Goal: Transaction & Acquisition: Purchase product/service

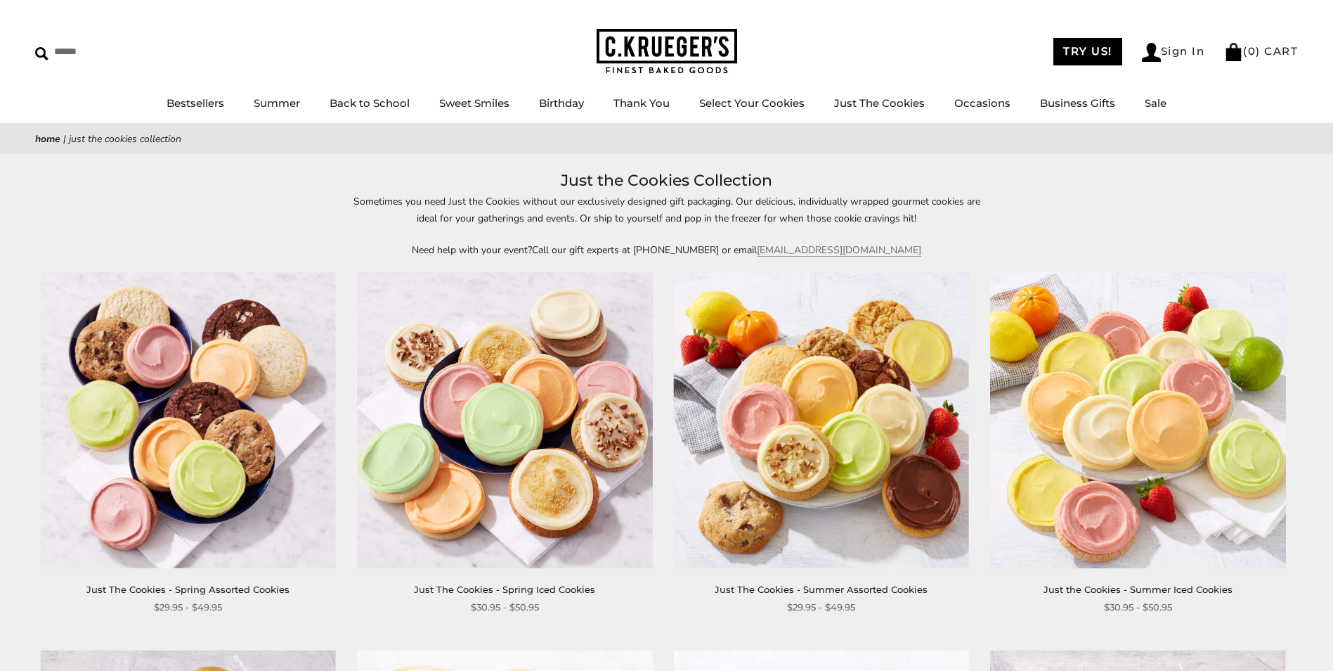
scroll to position [70, 0]
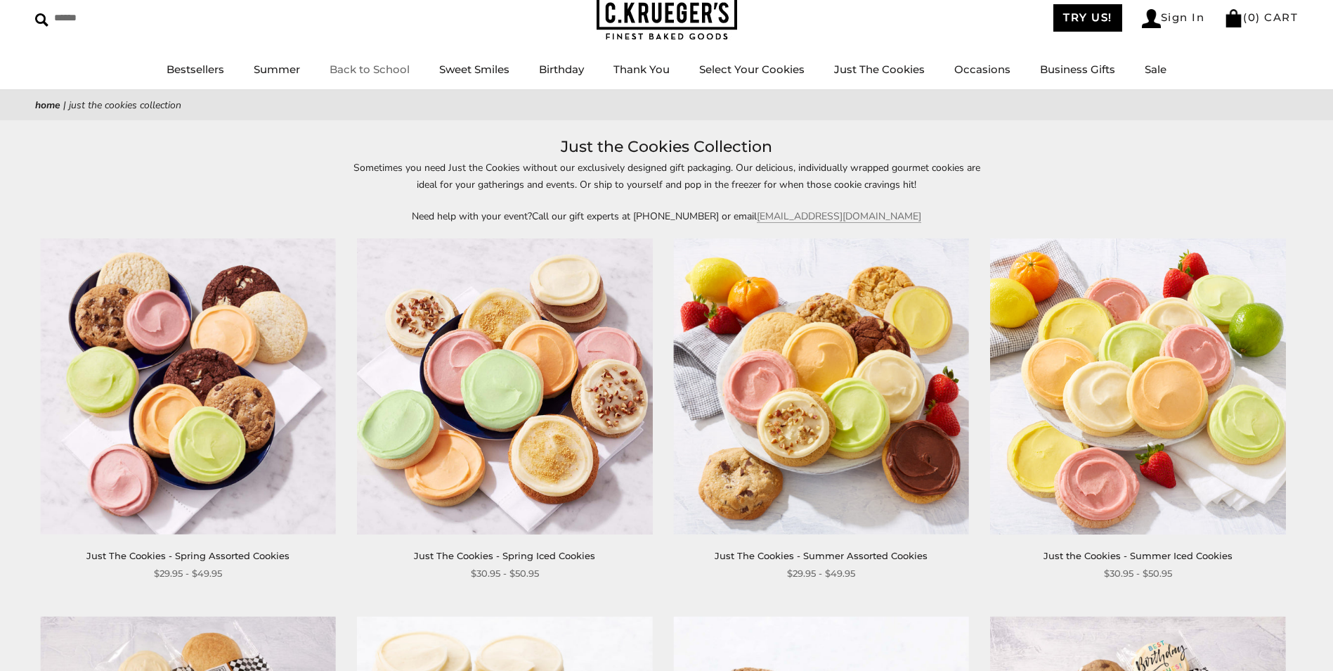
click at [370, 64] on link "Back to School" at bounding box center [370, 69] width 80 height 13
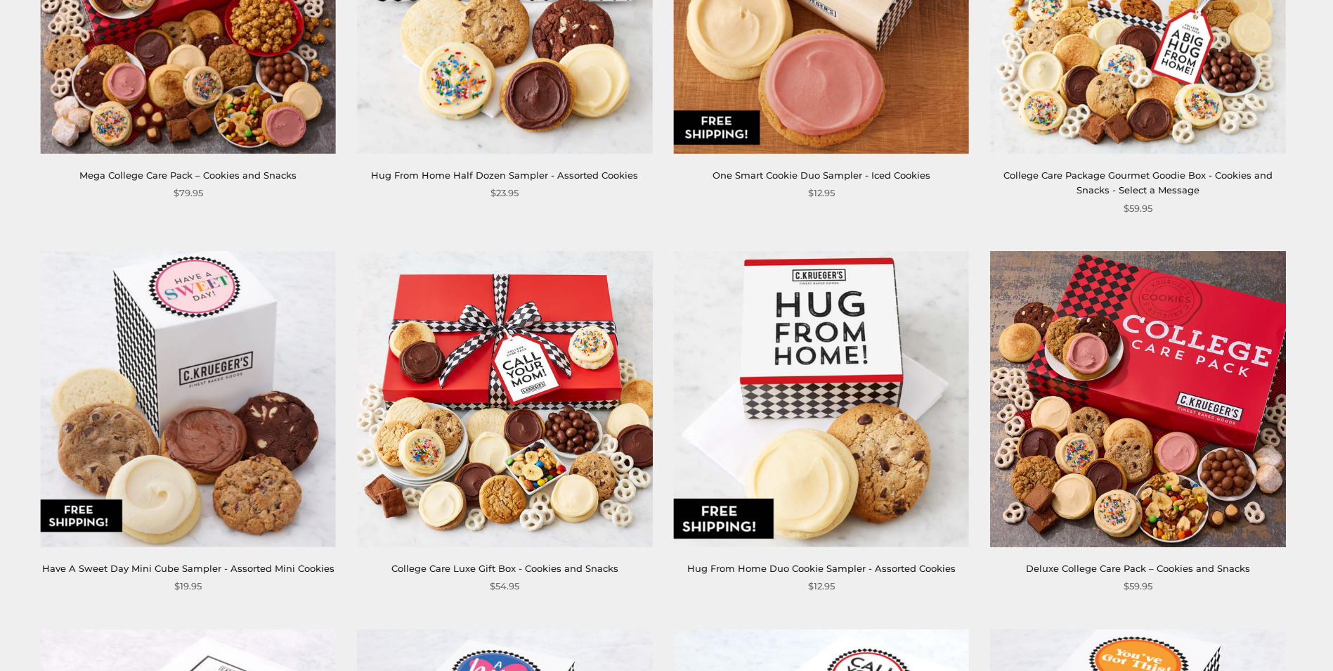
scroll to position [1195, 0]
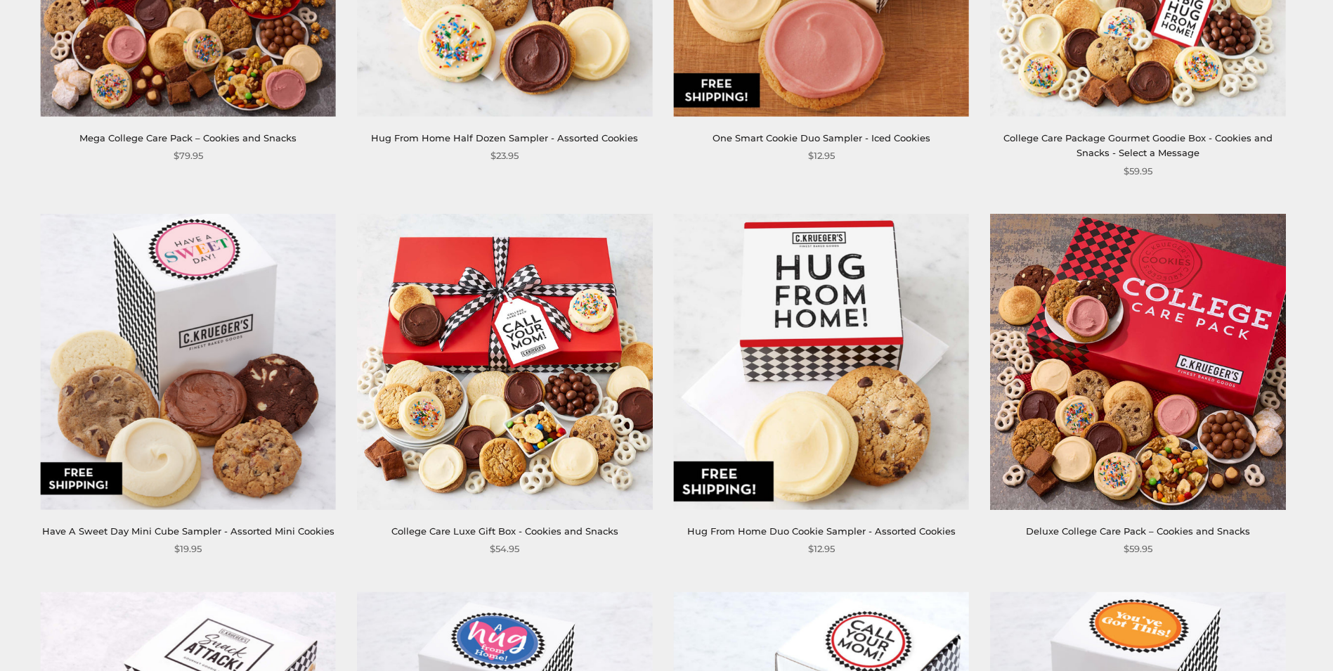
click at [848, 385] on img at bounding box center [821, 362] width 296 height 296
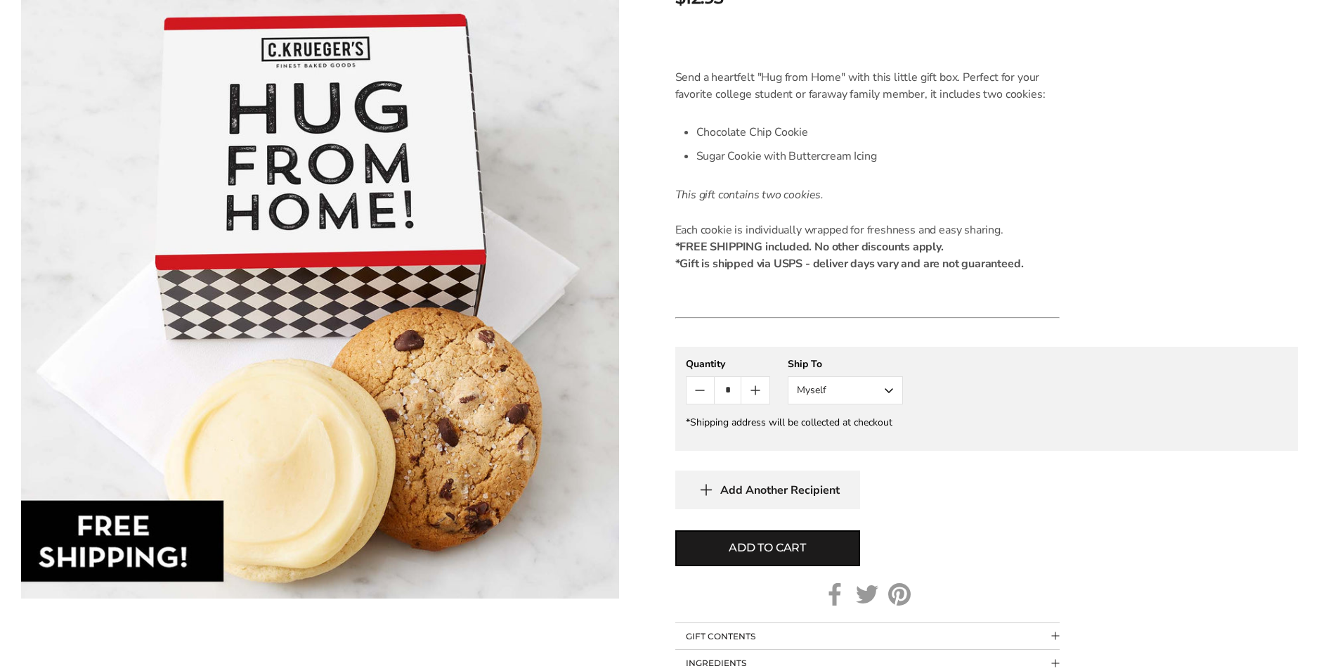
scroll to position [422, 0]
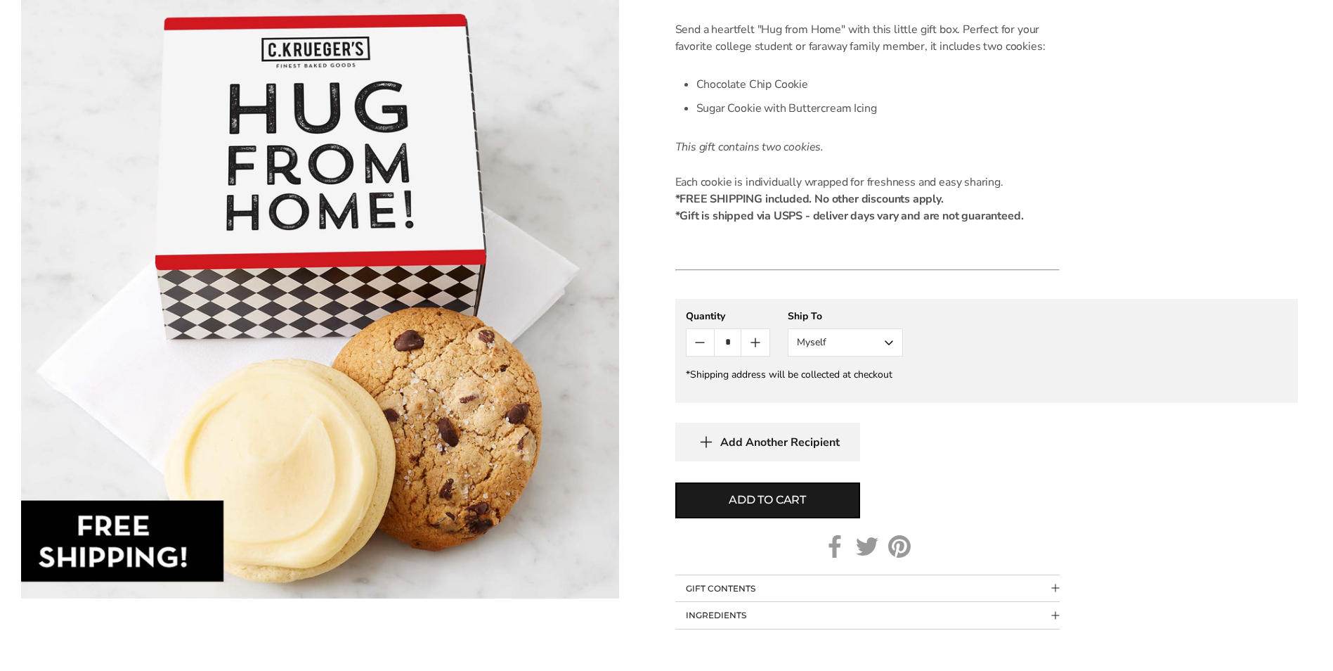
click at [893, 344] on button "Myself" at bounding box center [845, 342] width 115 height 28
click at [862, 386] on button "Other Recipient" at bounding box center [846, 394] width 114 height 25
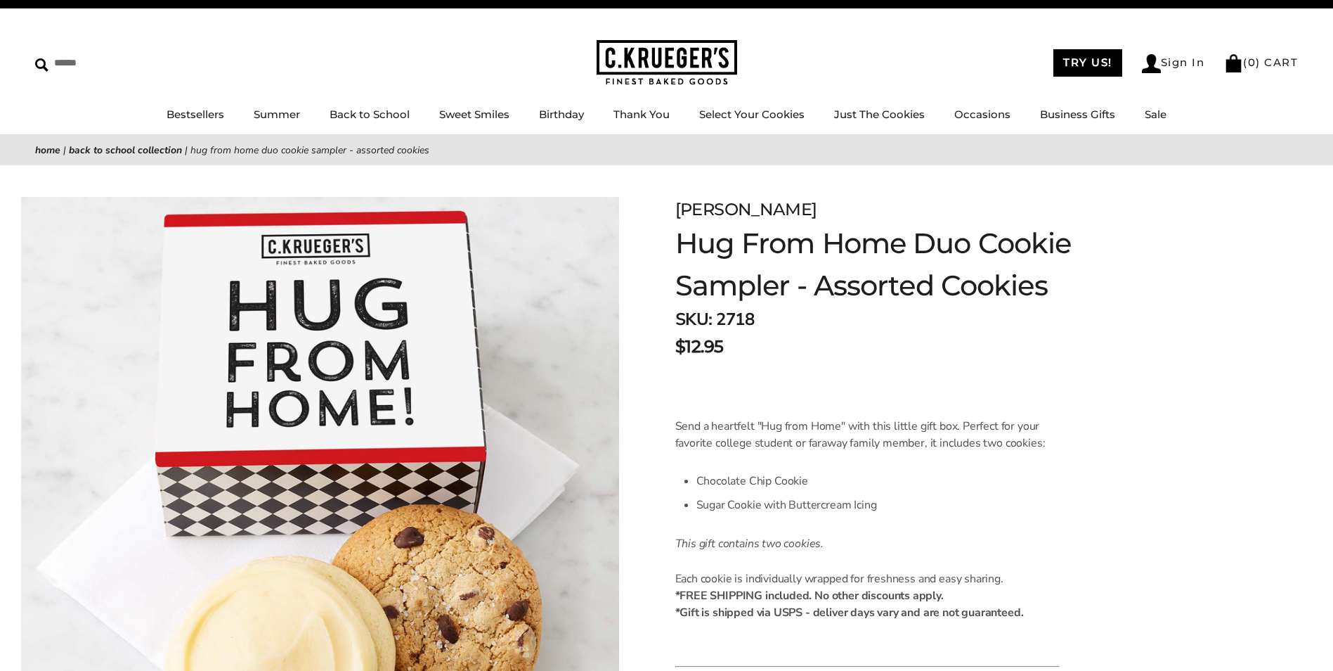
scroll to position [0, 0]
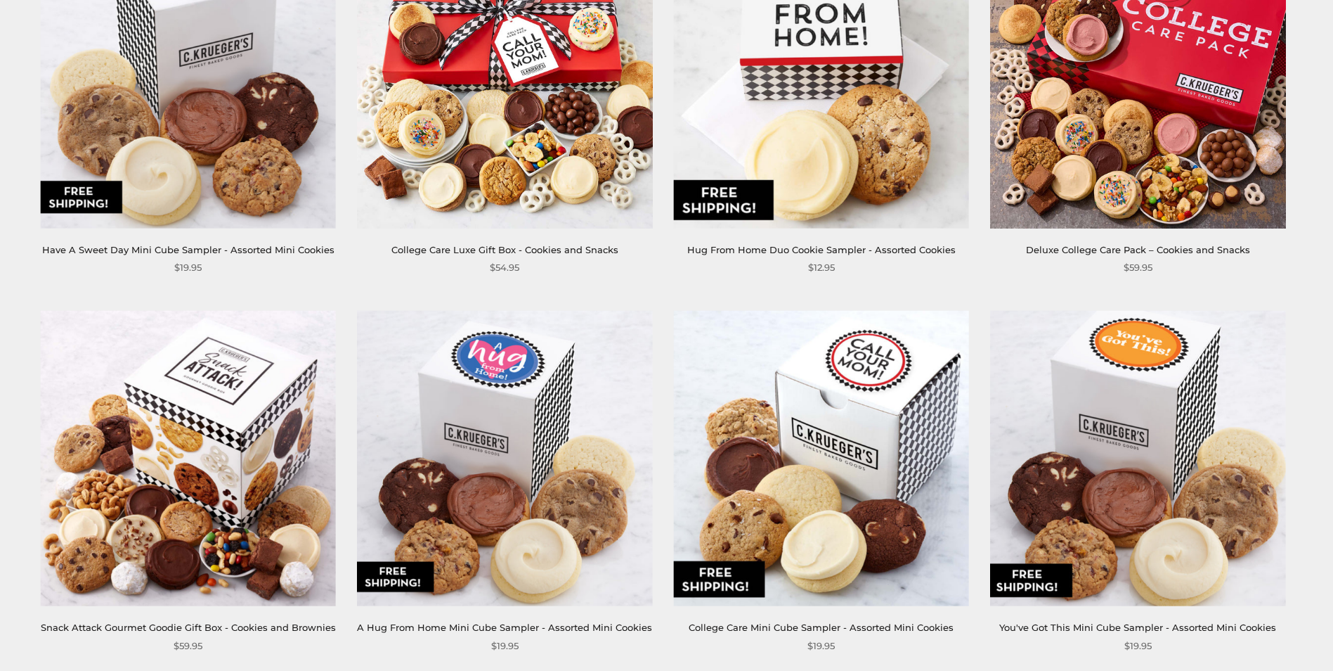
scroll to position [1546, 0]
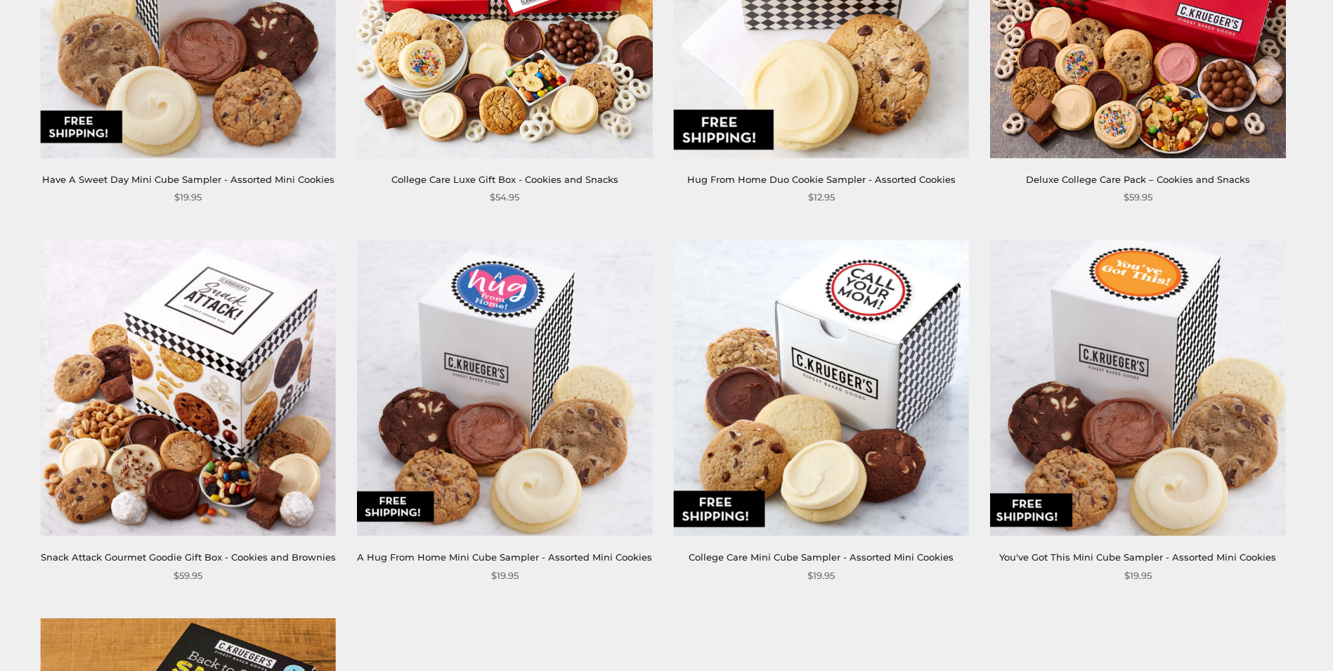
click at [500, 384] on img at bounding box center [505, 388] width 296 height 296
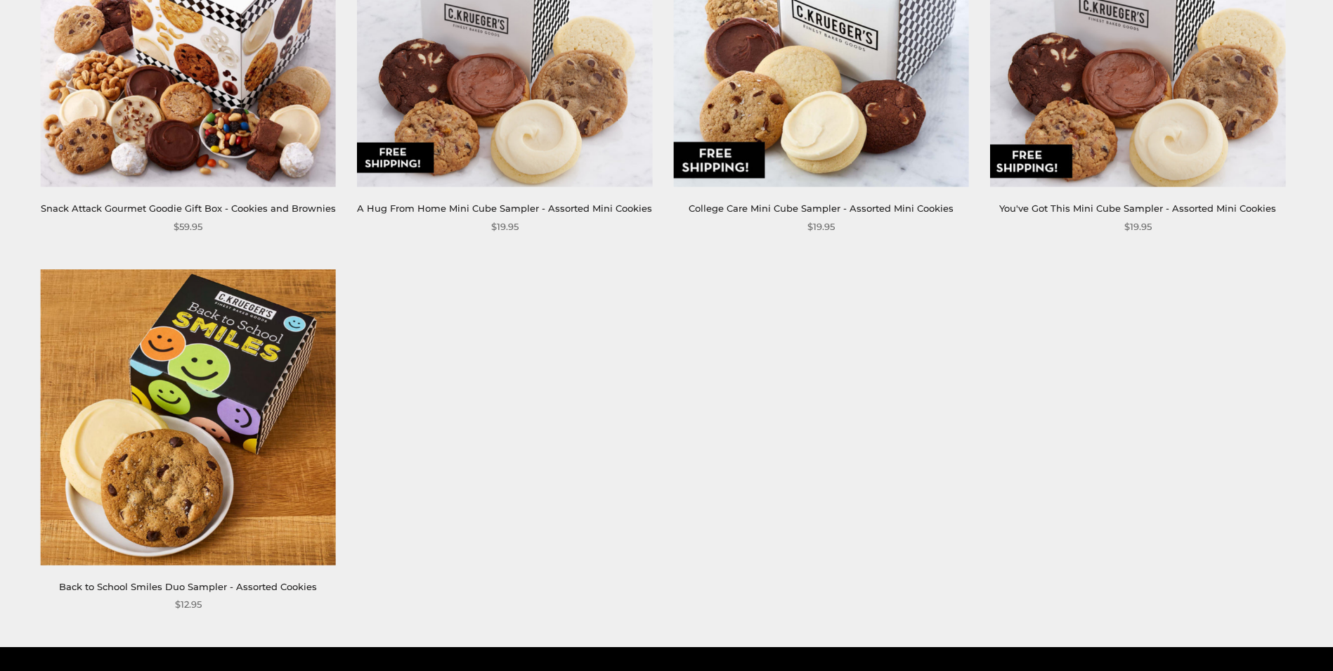
scroll to position [1898, 0]
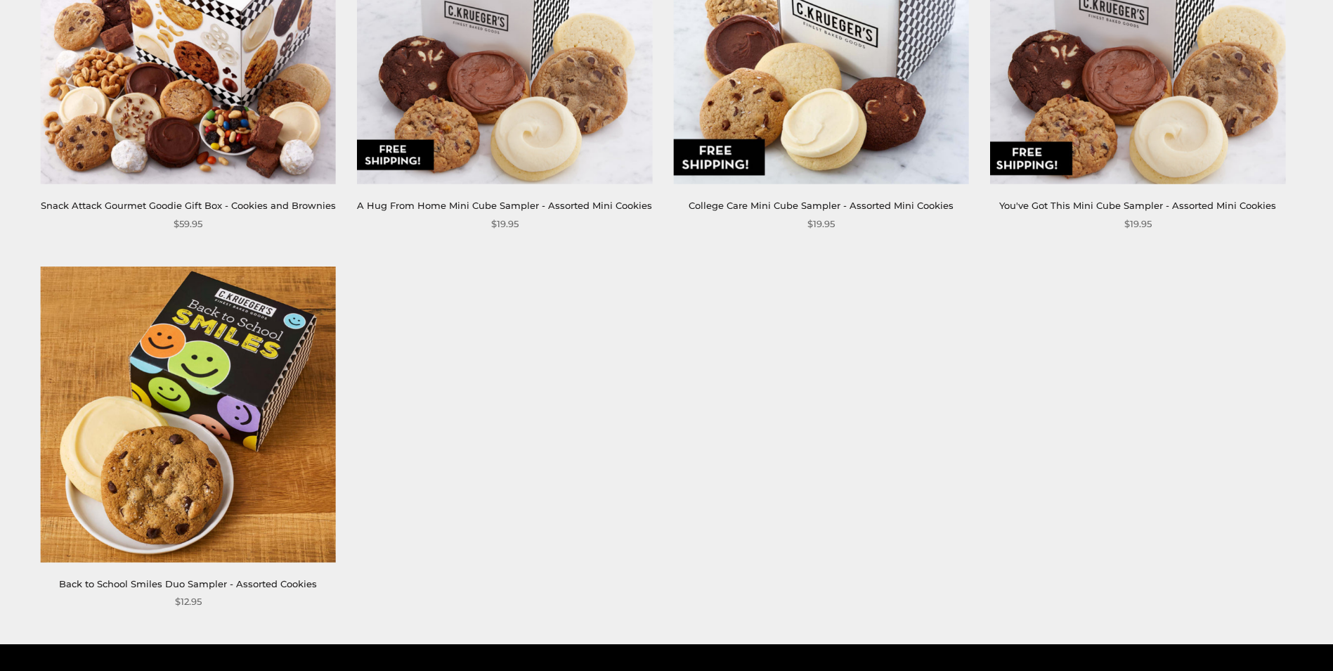
click at [143, 418] on img at bounding box center [188, 414] width 296 height 296
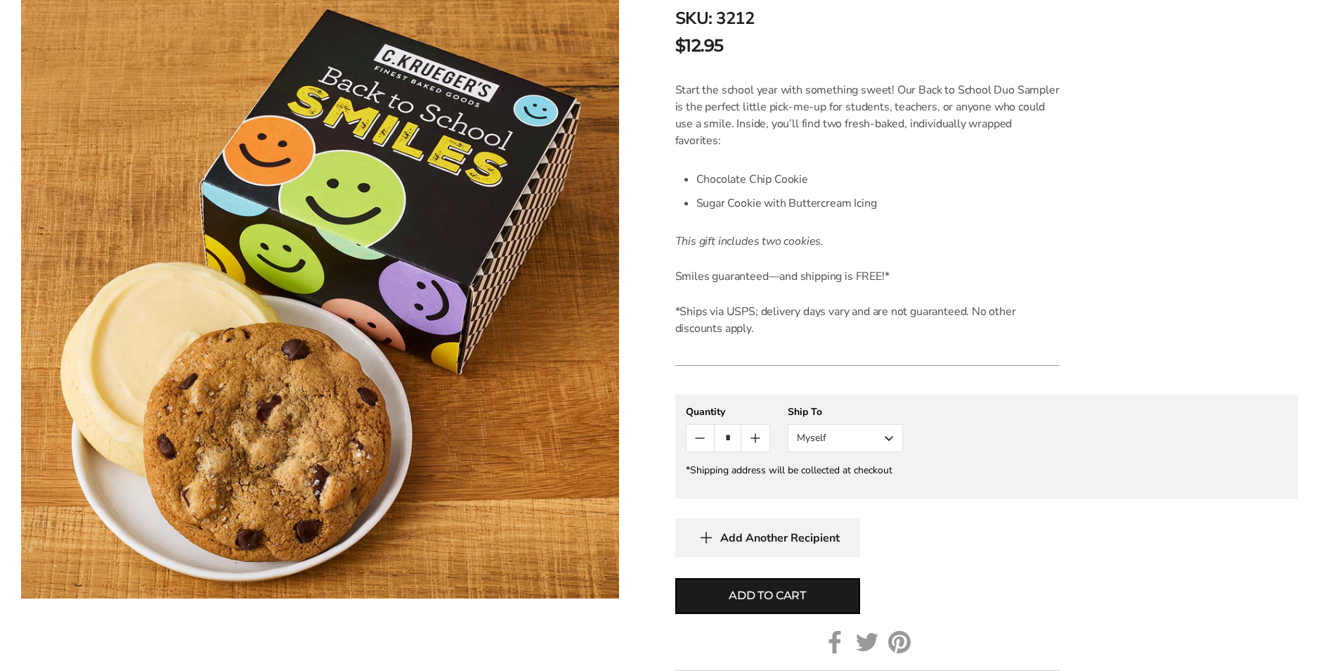
scroll to position [351, 0]
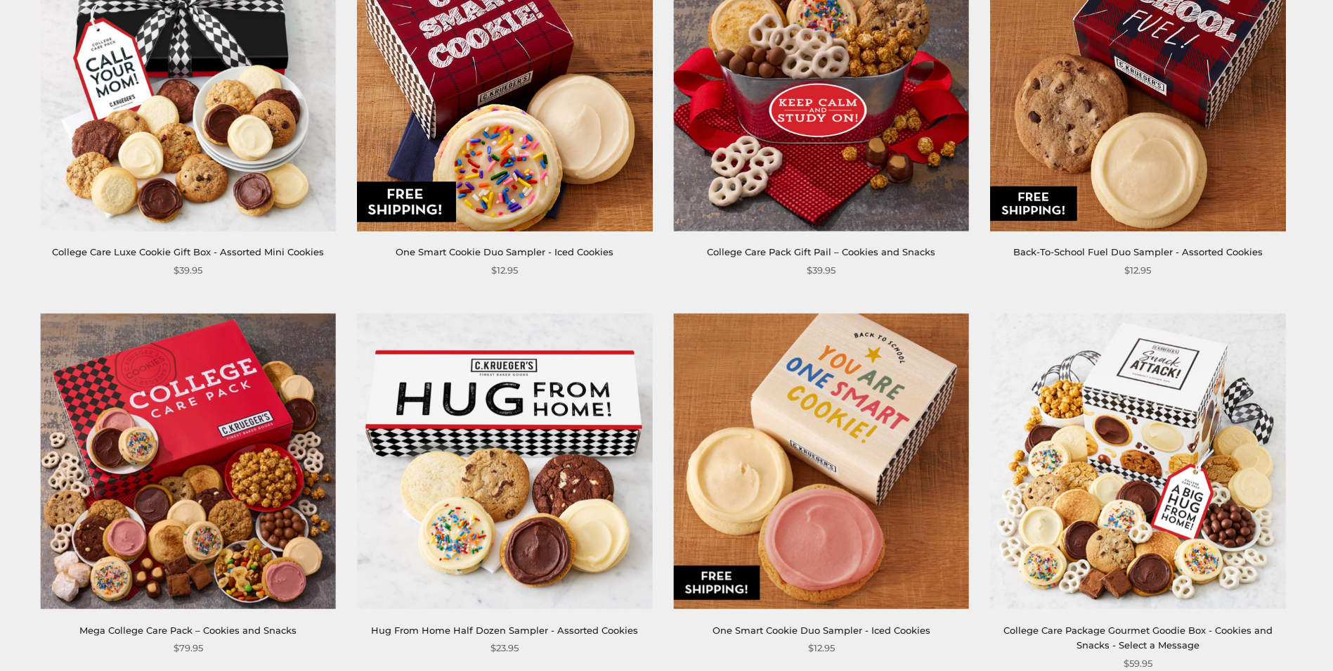
scroll to position [773, 0]
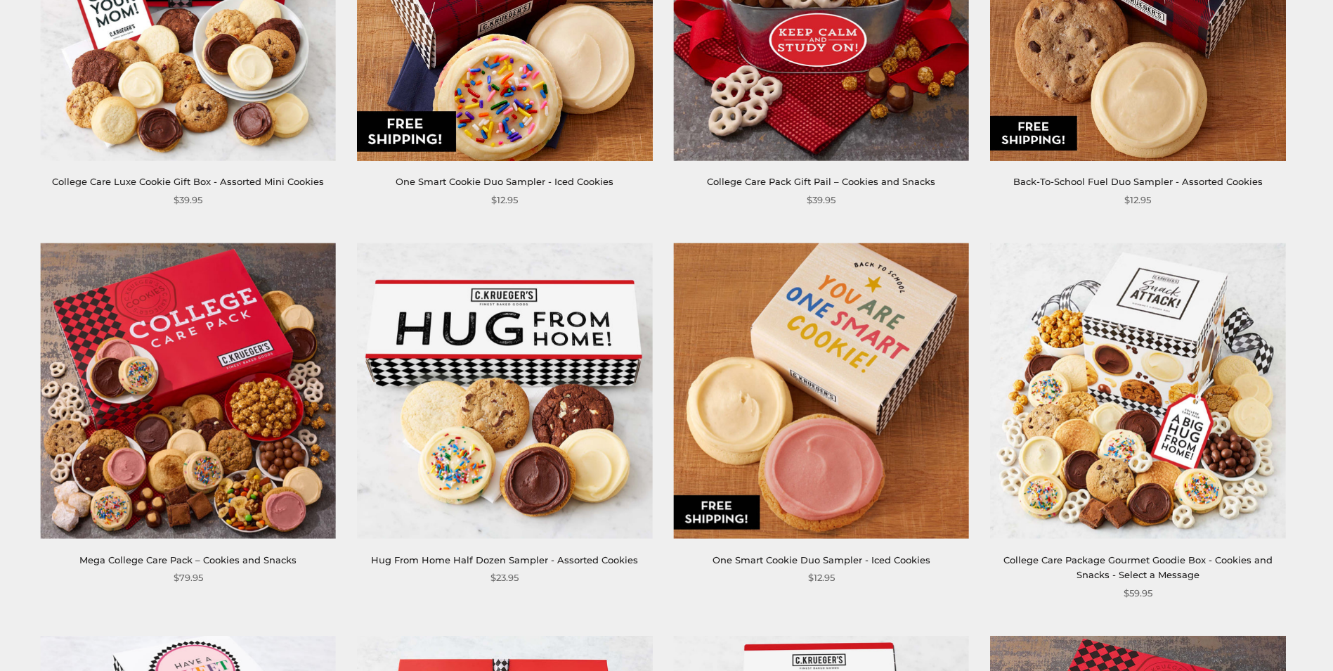
click at [827, 354] on img at bounding box center [821, 390] width 296 height 296
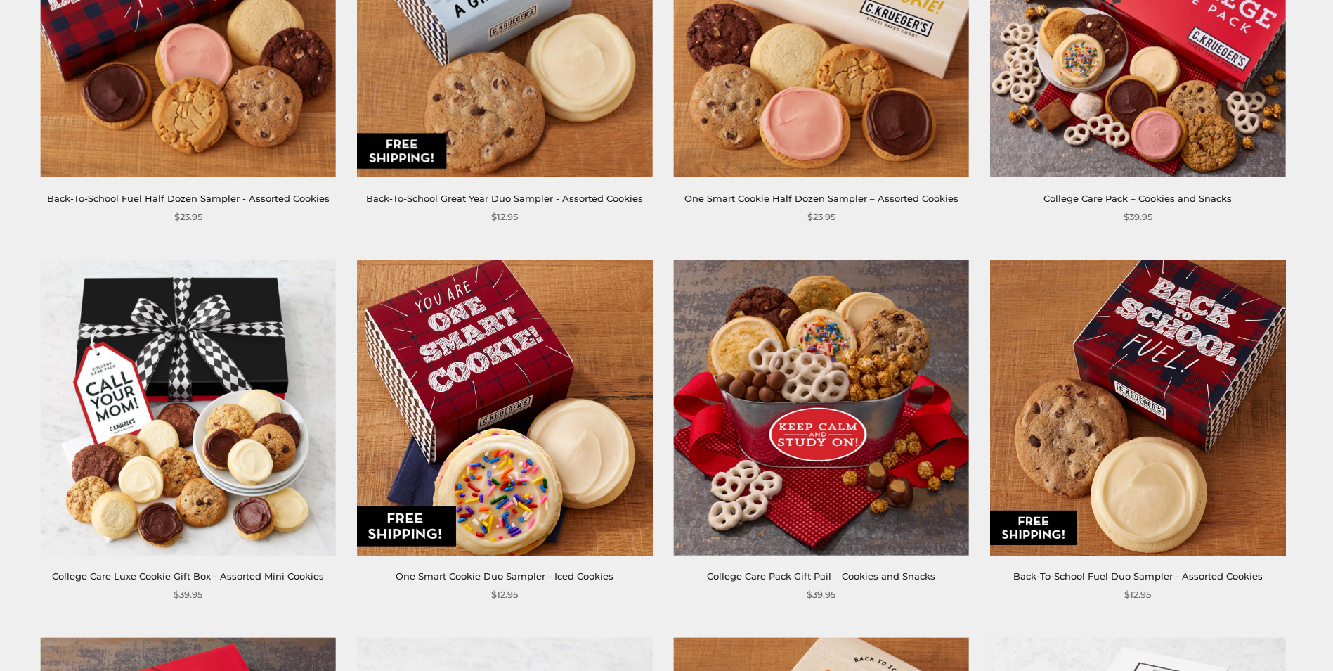
scroll to position [309, 0]
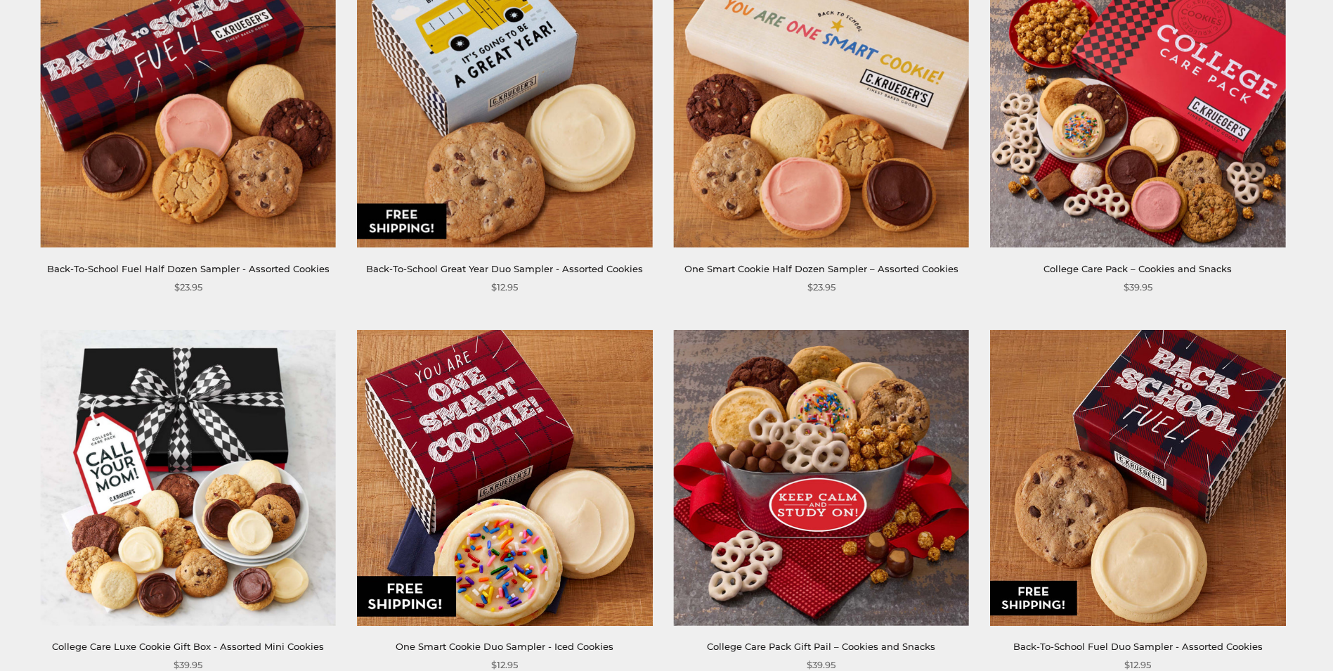
click at [1132, 462] on img at bounding box center [1138, 478] width 296 height 296
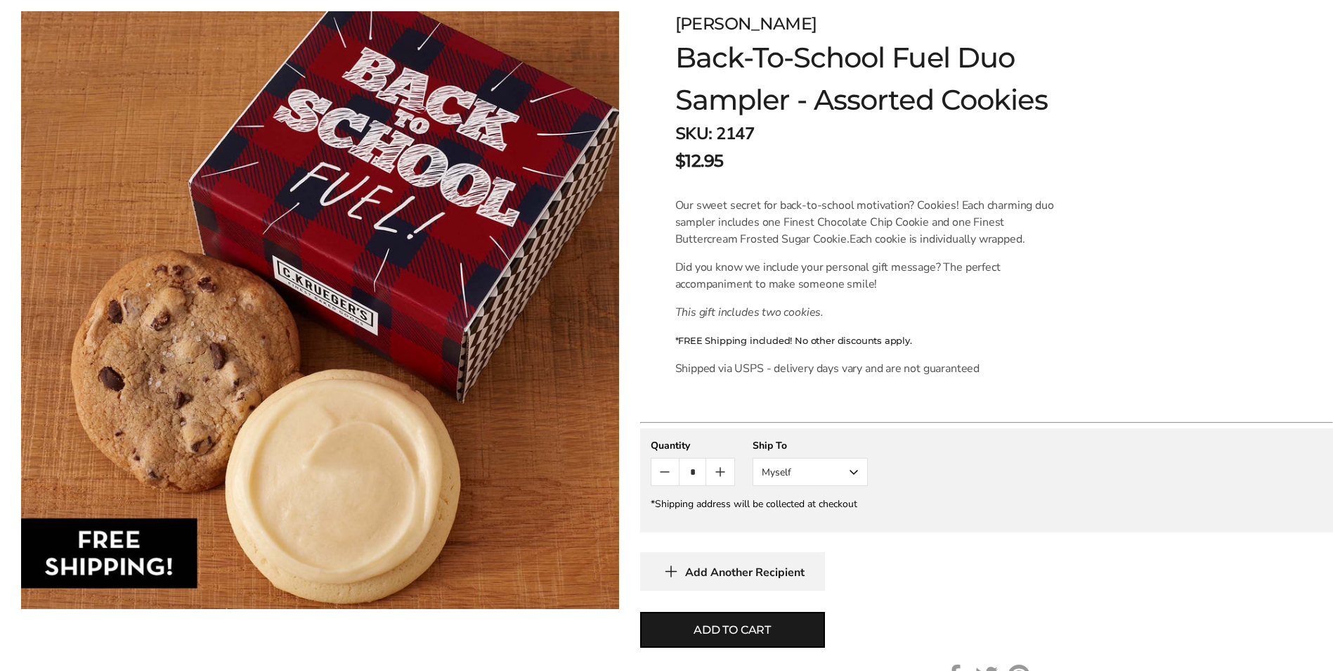
click at [854, 472] on button "Myself" at bounding box center [810, 472] width 115 height 28
click at [798, 526] on button "Other Recipient" at bounding box center [811, 523] width 114 height 25
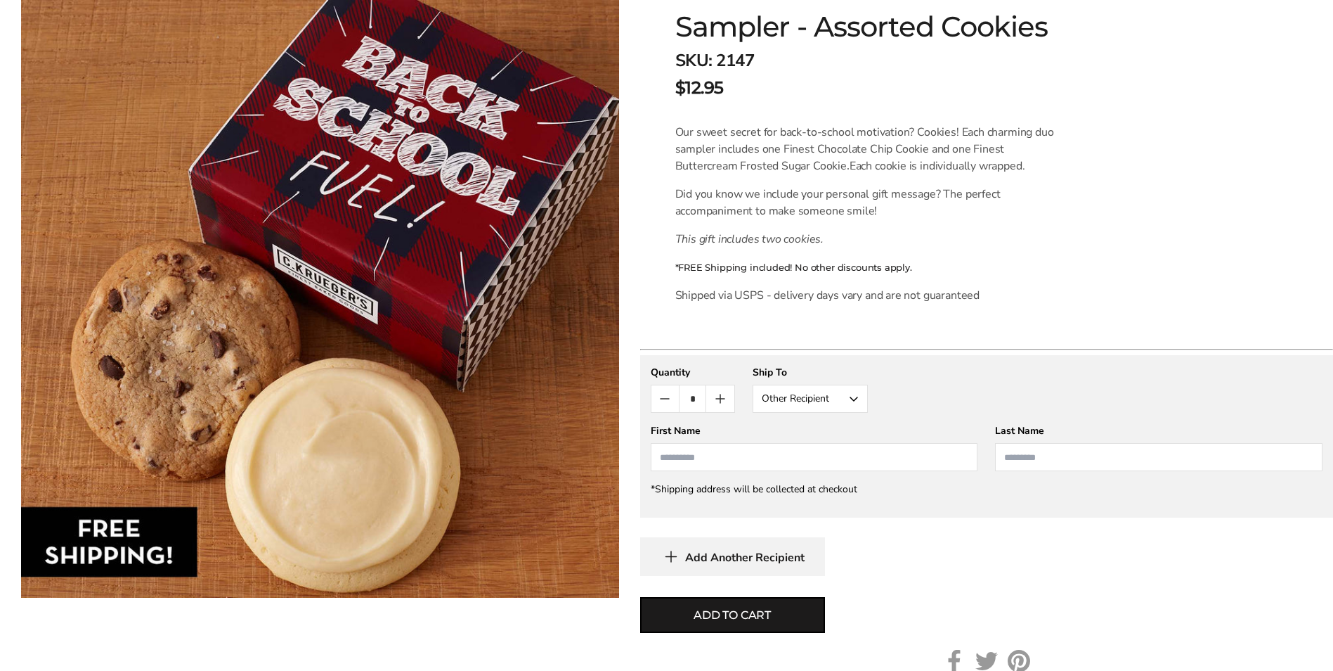
scroll to position [492, 0]
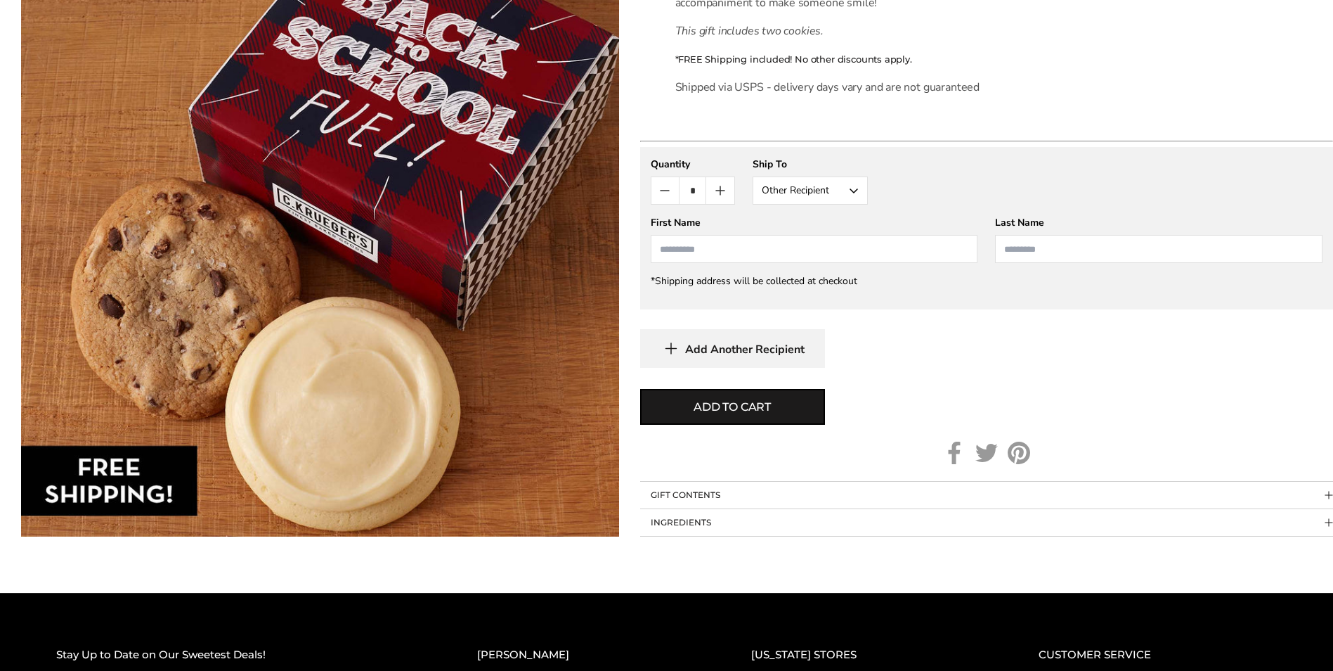
click at [709, 245] on input "First Name" at bounding box center [815, 249] width 328 height 28
type input "*******"
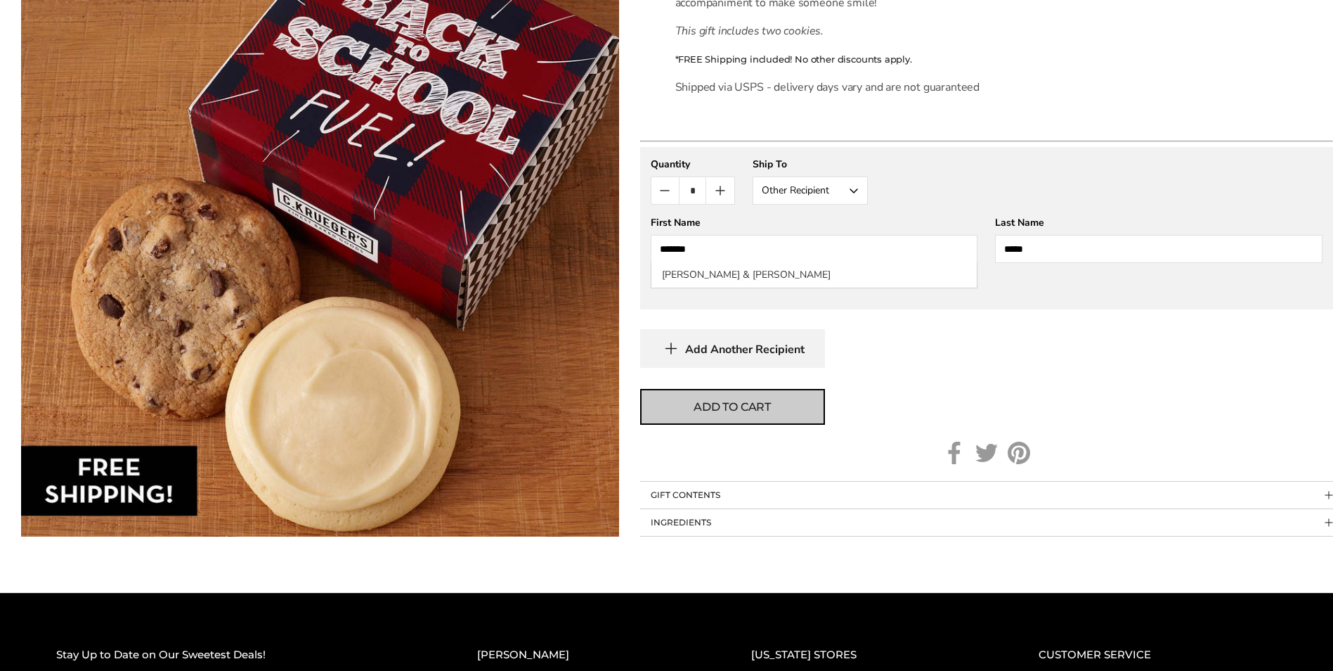
type input "*****"
click at [739, 395] on button "Add to cart" at bounding box center [732, 407] width 185 height 36
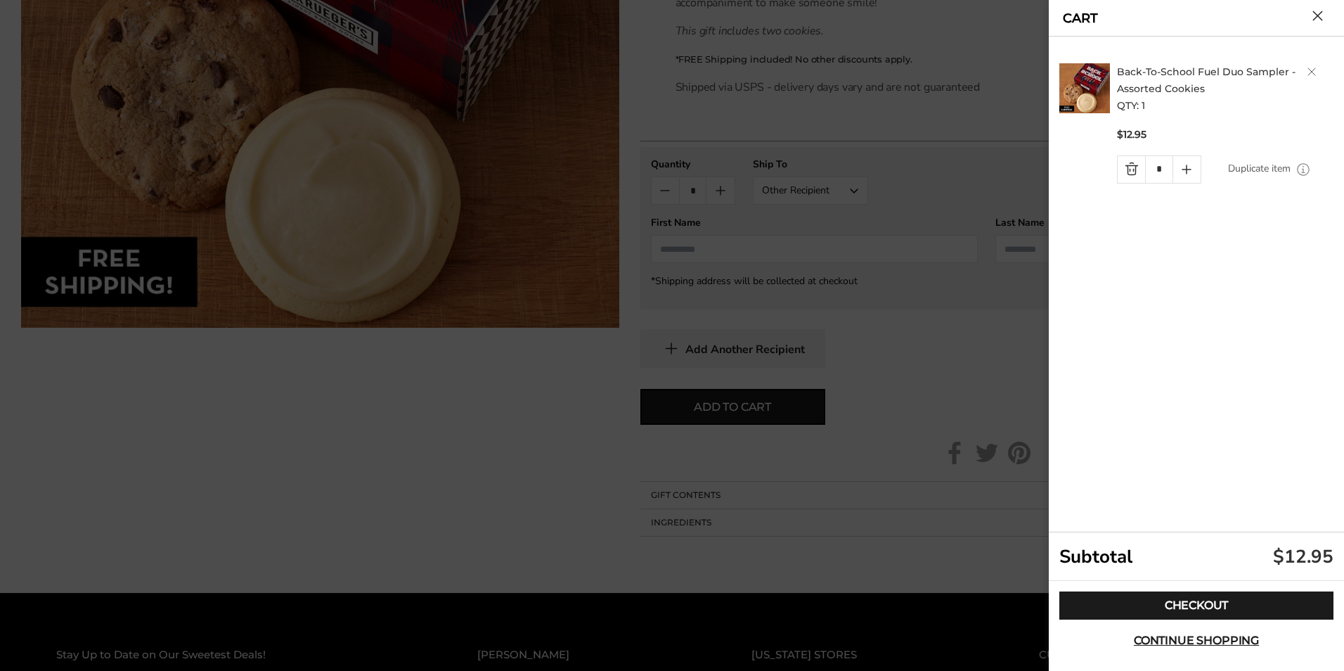
click at [1276, 387] on div "Back-To-School Fuel Duo Sampler - Assorted Cookies QTY: 1 $12.95 * Duplicate it…" at bounding box center [1198, 285] width 278 height 496
click at [1118, 353] on div "Back-To-School Fuel Duo Sampler - Assorted Cookies QTY: 1 $12.95 * Duplicate it…" at bounding box center [1198, 285] width 278 height 496
click at [1196, 642] on span "Continue shopping" at bounding box center [1196, 640] width 125 height 11
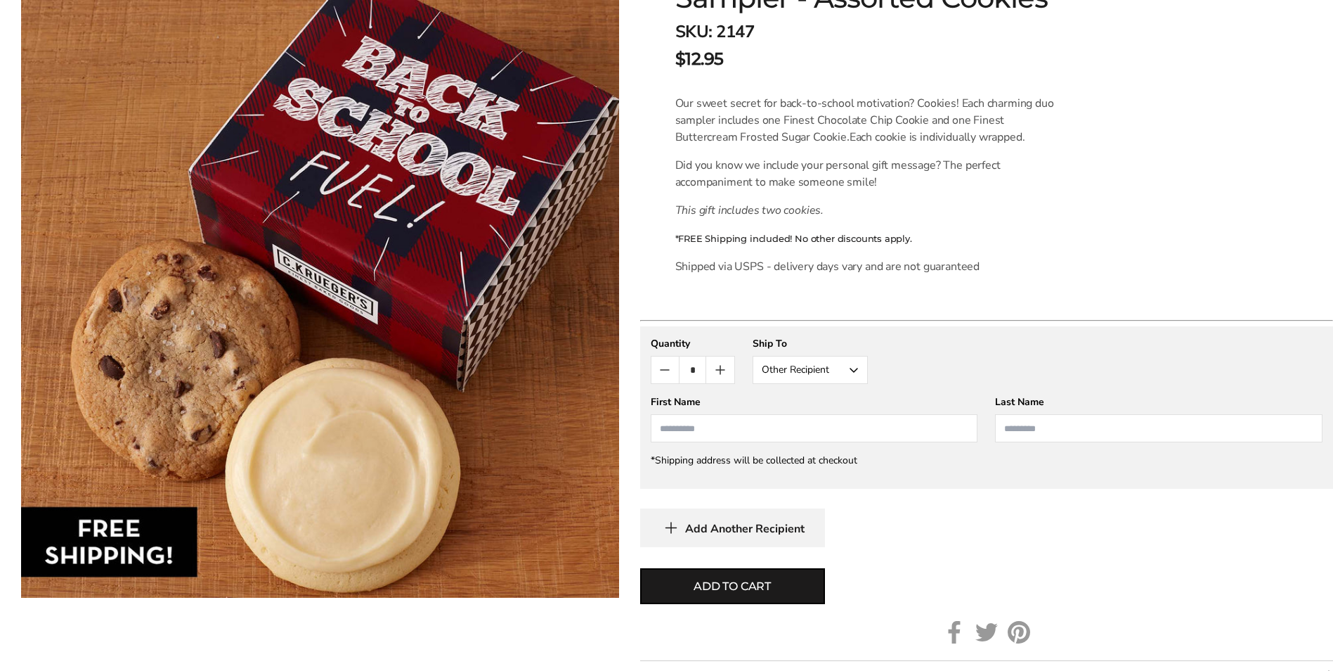
scroll to position [281, 0]
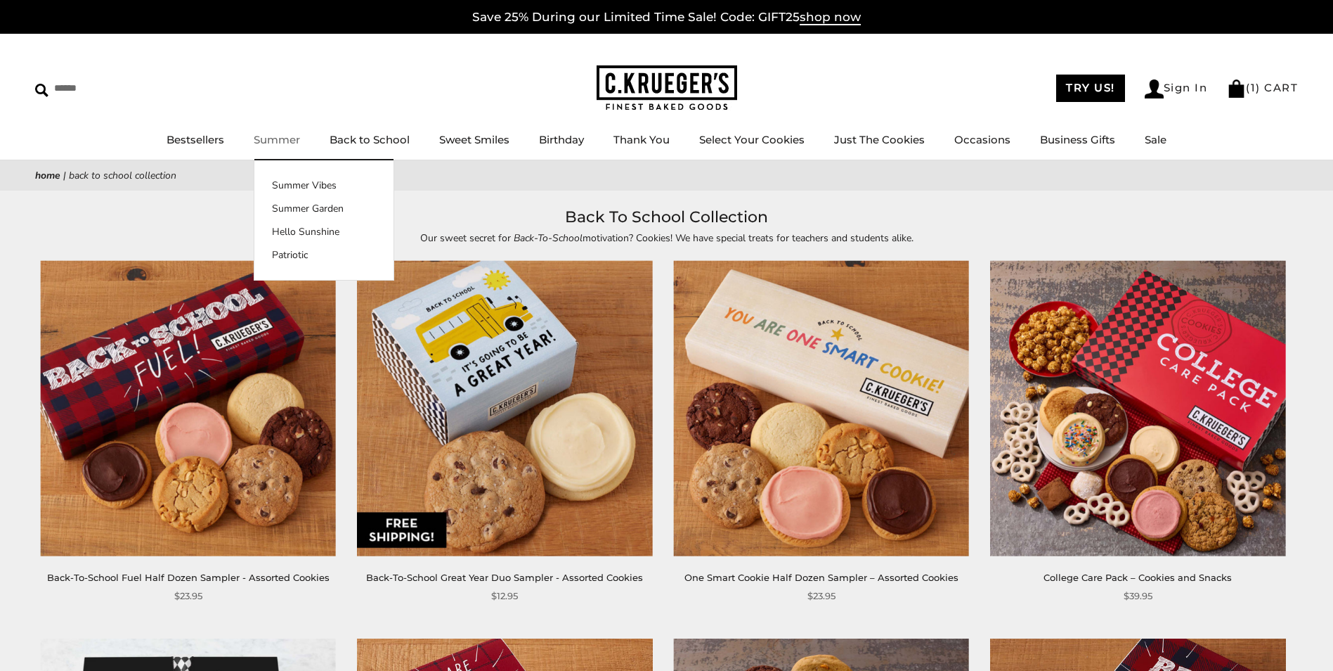
click at [275, 141] on link "Summer" at bounding box center [277, 139] width 46 height 13
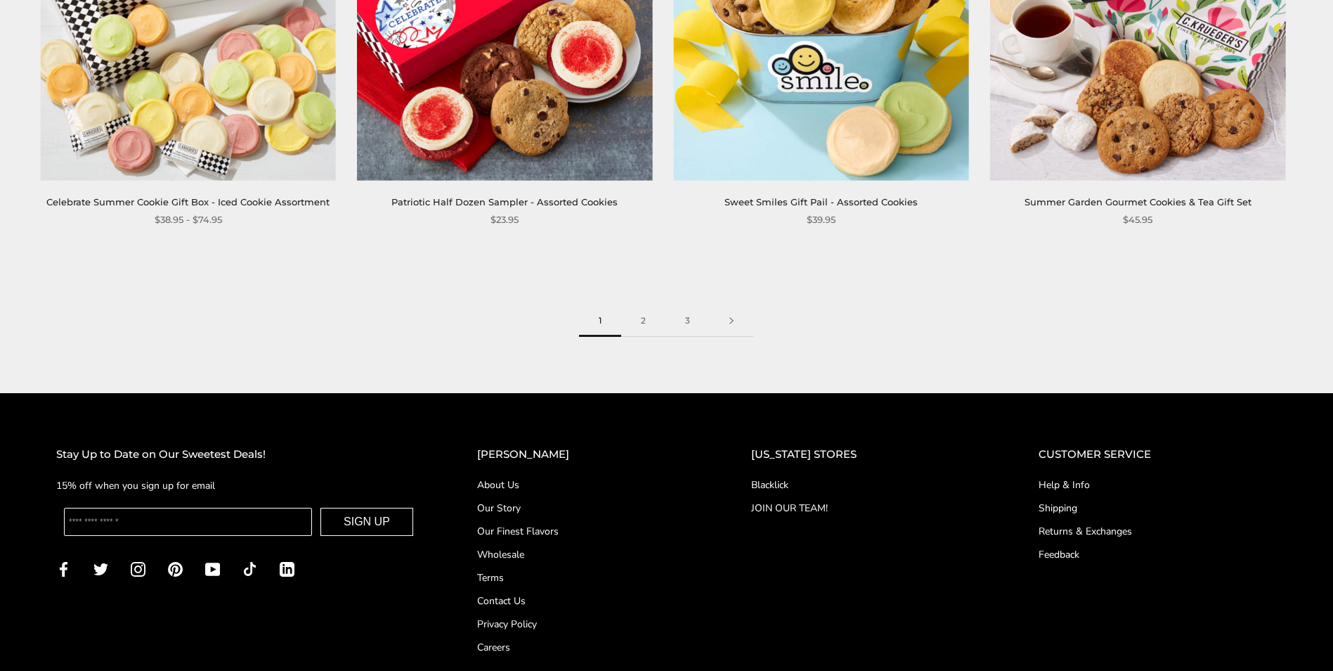
scroll to position [2249, 0]
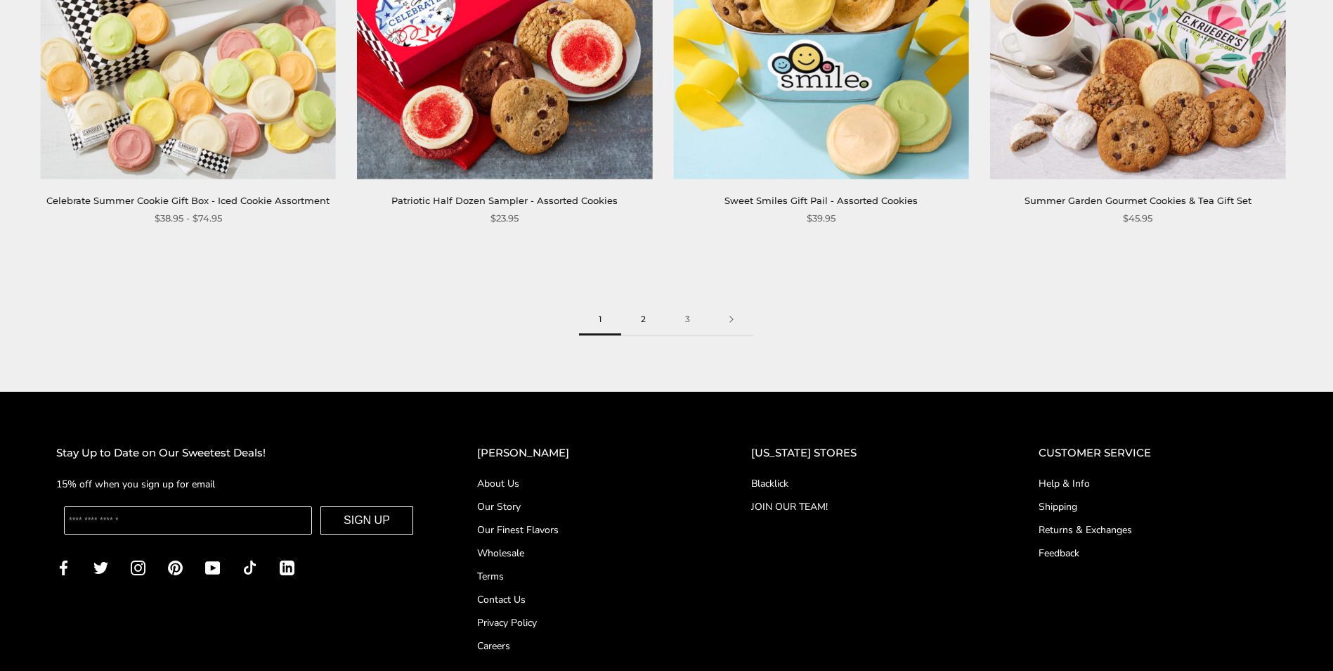
click at [642, 317] on link "2" at bounding box center [643, 320] width 44 height 32
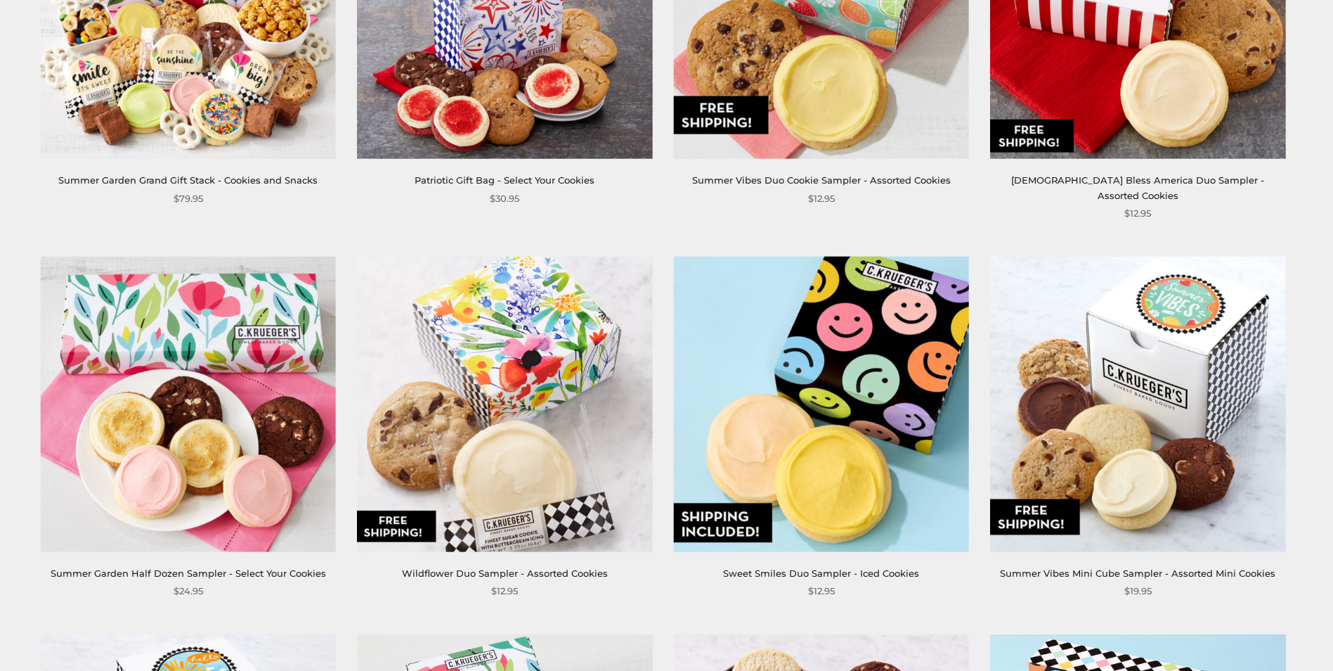
scroll to position [1546, 0]
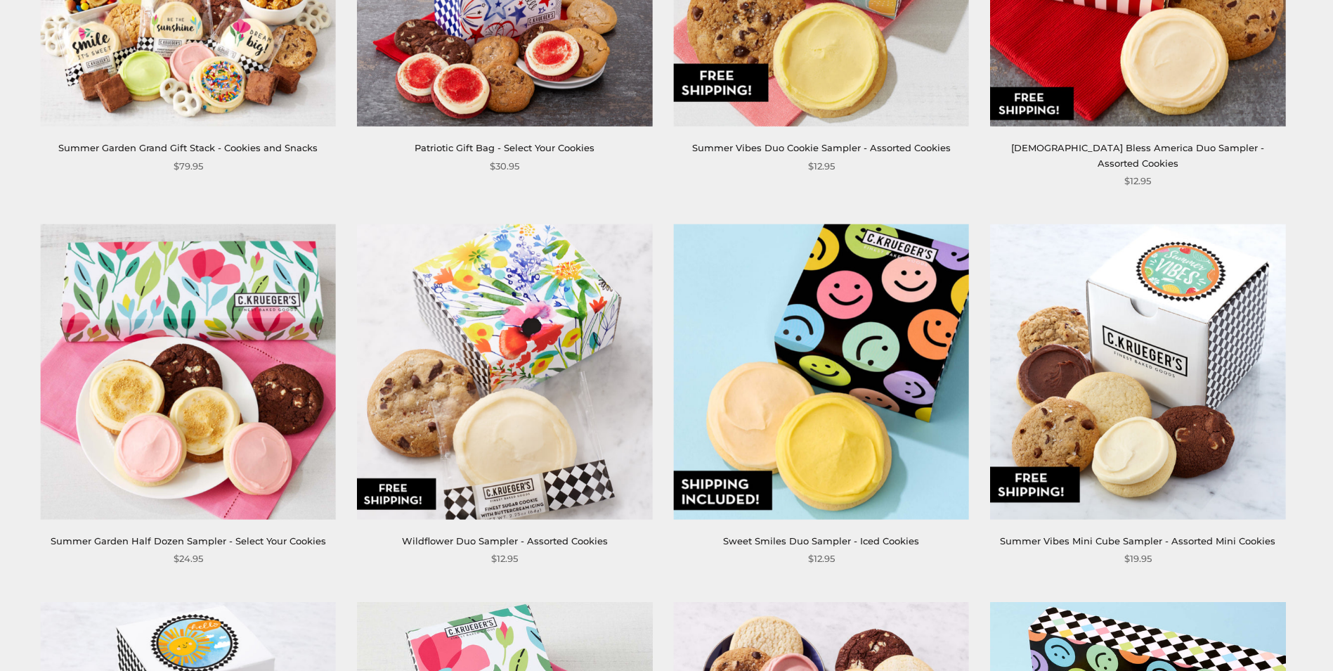
click at [808, 357] on img at bounding box center [821, 372] width 296 height 296
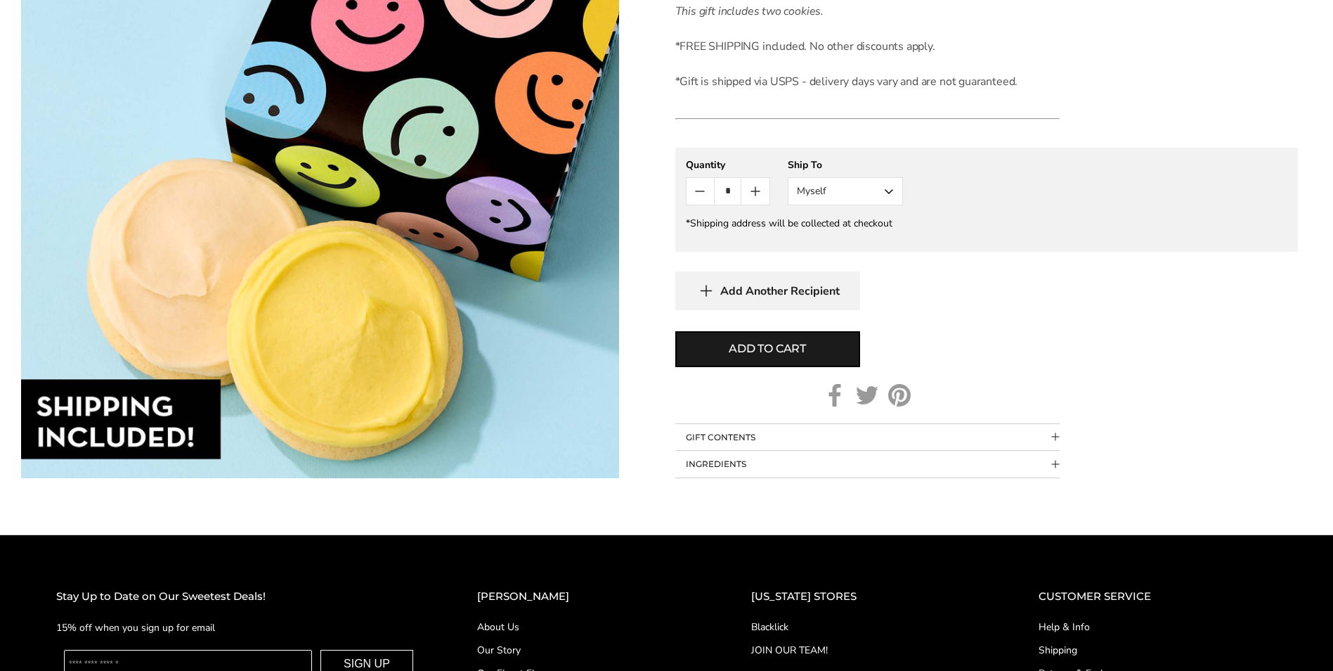
scroll to position [562, 0]
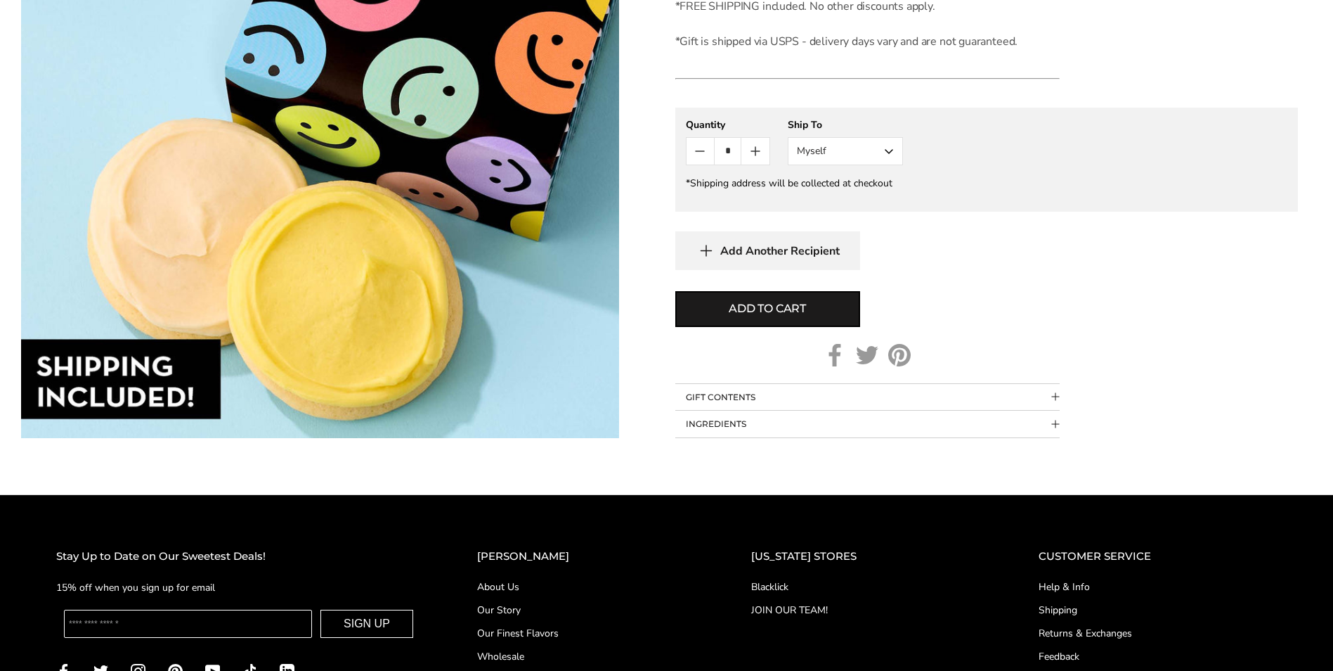
click at [1059, 394] on span "Collapsible block button" at bounding box center [1056, 397] width 8 height 8
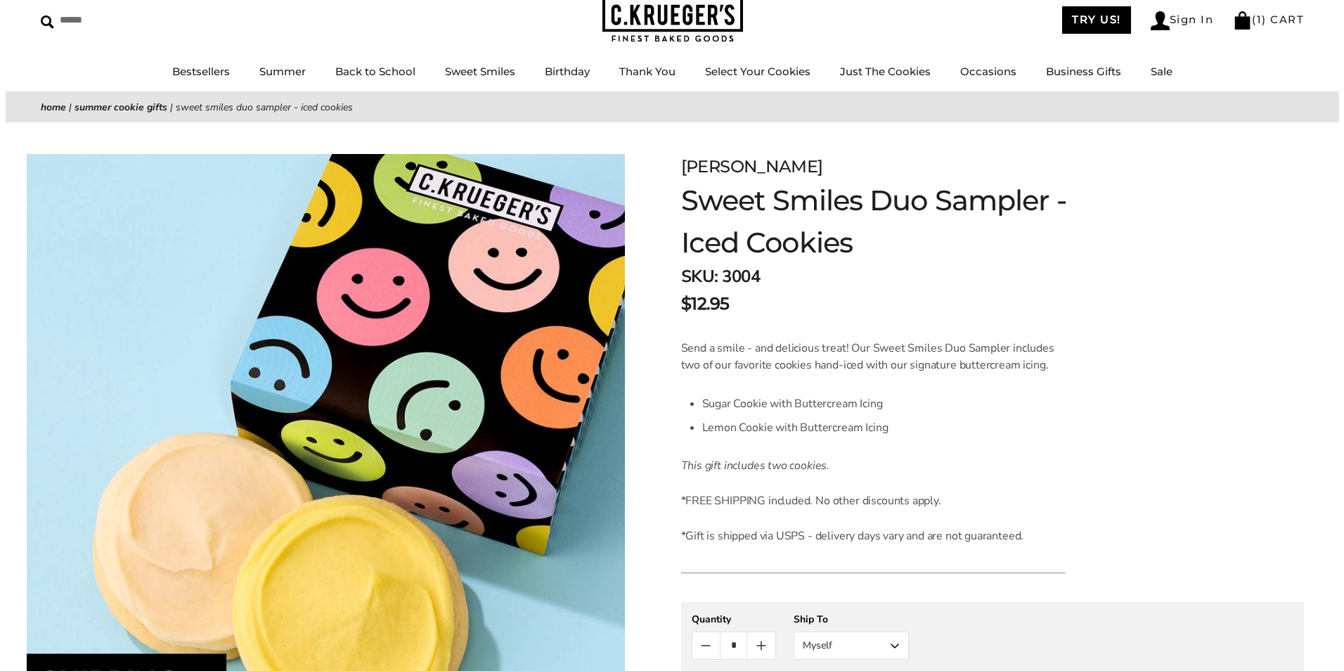
scroll to position [0, 0]
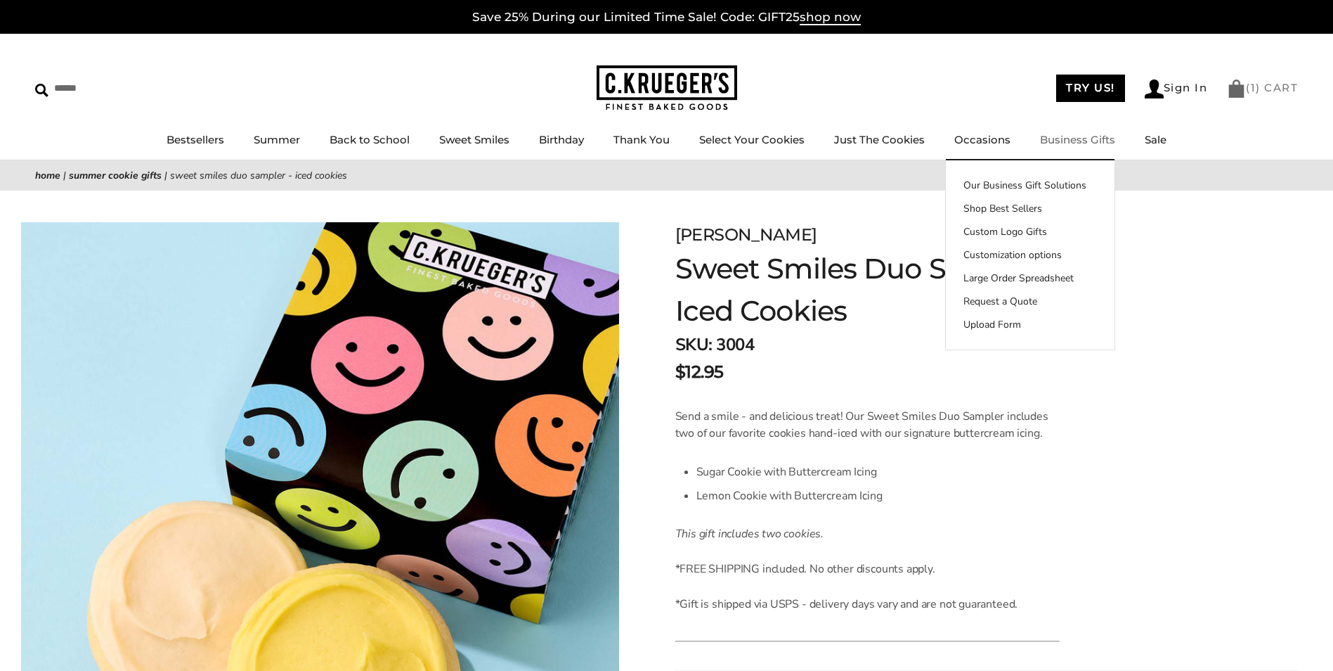
click at [1267, 86] on link "( 1 ) CART" at bounding box center [1262, 87] width 71 height 13
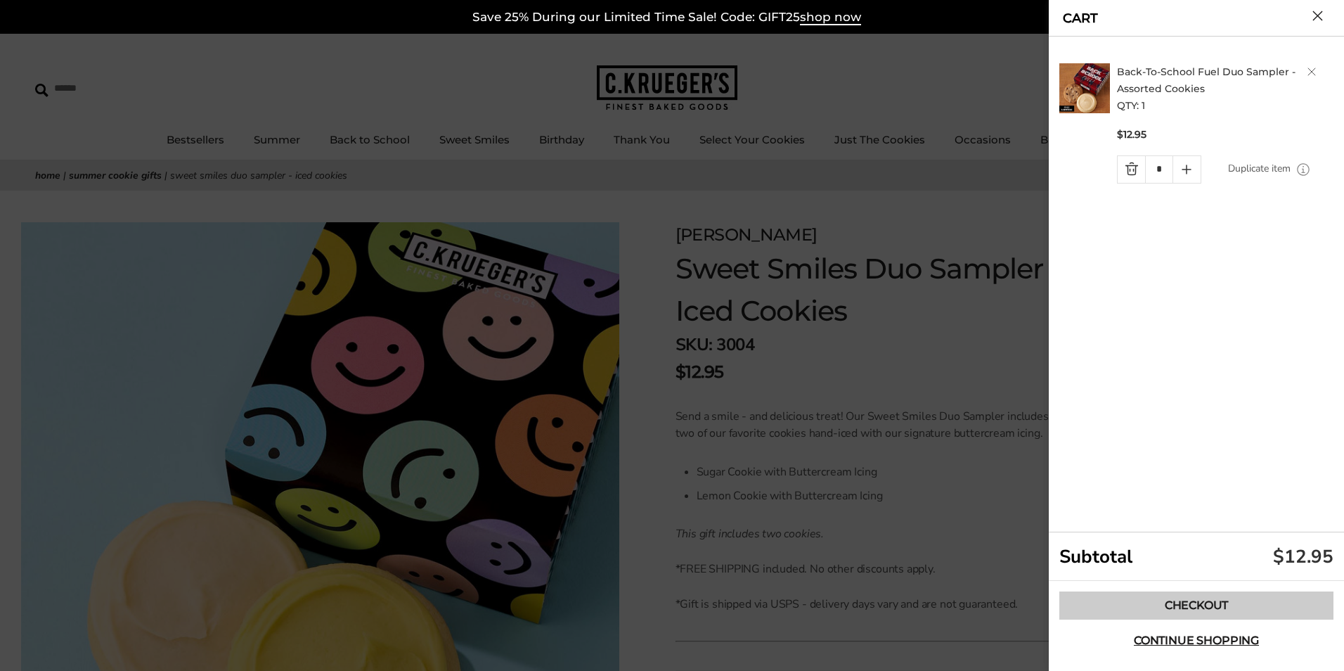
click at [1188, 607] on link "Checkout" at bounding box center [1196, 605] width 274 height 28
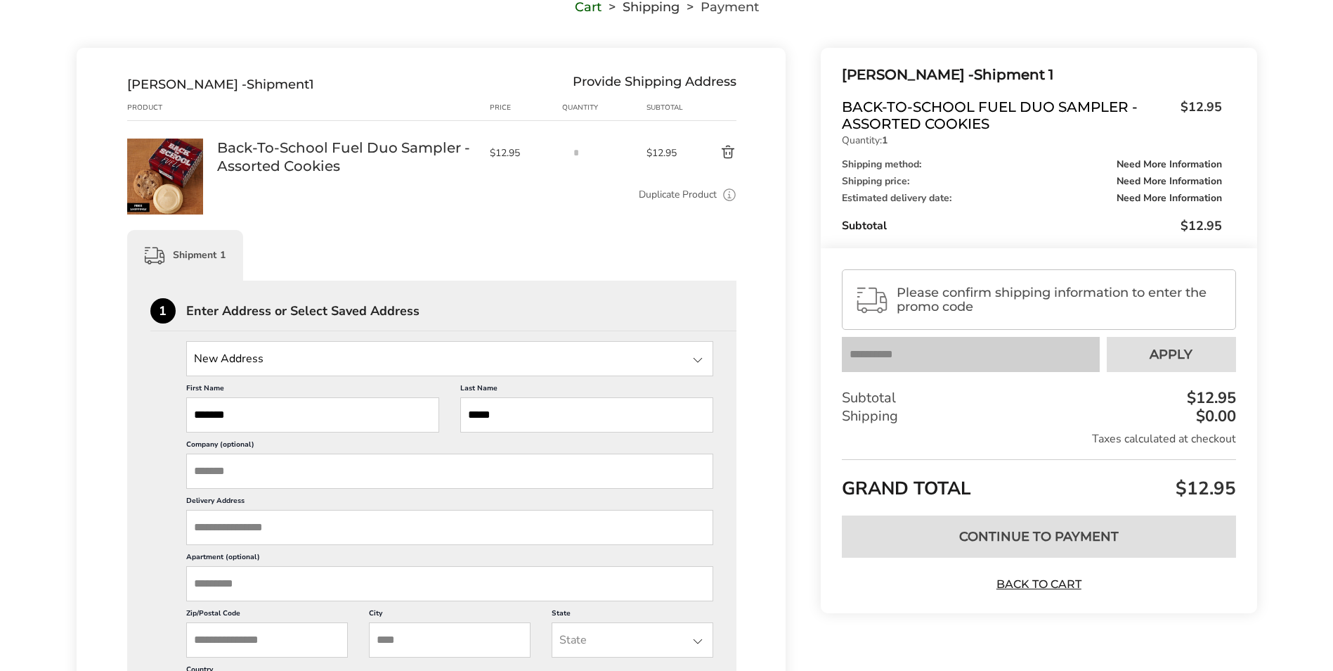
scroll to position [141, 0]
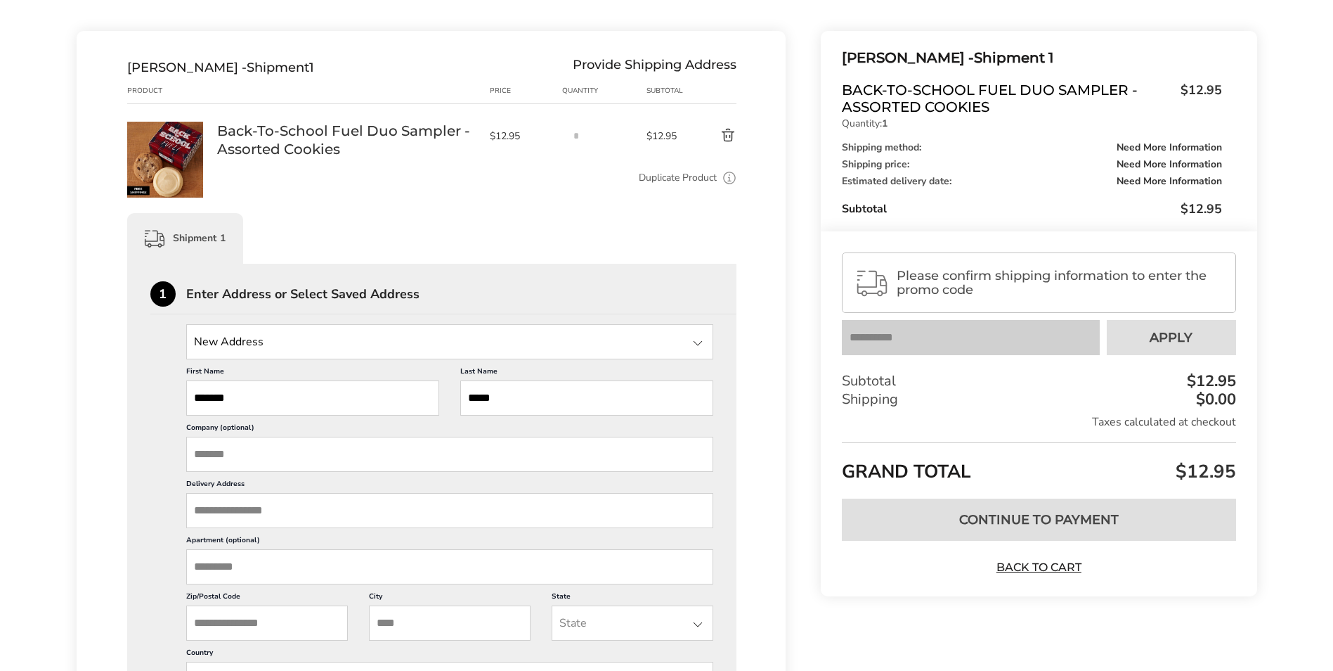
click at [701, 342] on div at bounding box center [698, 343] width 17 height 17
click at [699, 342] on div at bounding box center [698, 343] width 17 height 17
click at [313, 472] on div "First Name ******* This is a required field Last Name ***** This is a required …" at bounding box center [450, 584] width 528 height 451
click at [305, 458] on input "Company (optional)" at bounding box center [450, 453] width 528 height 35
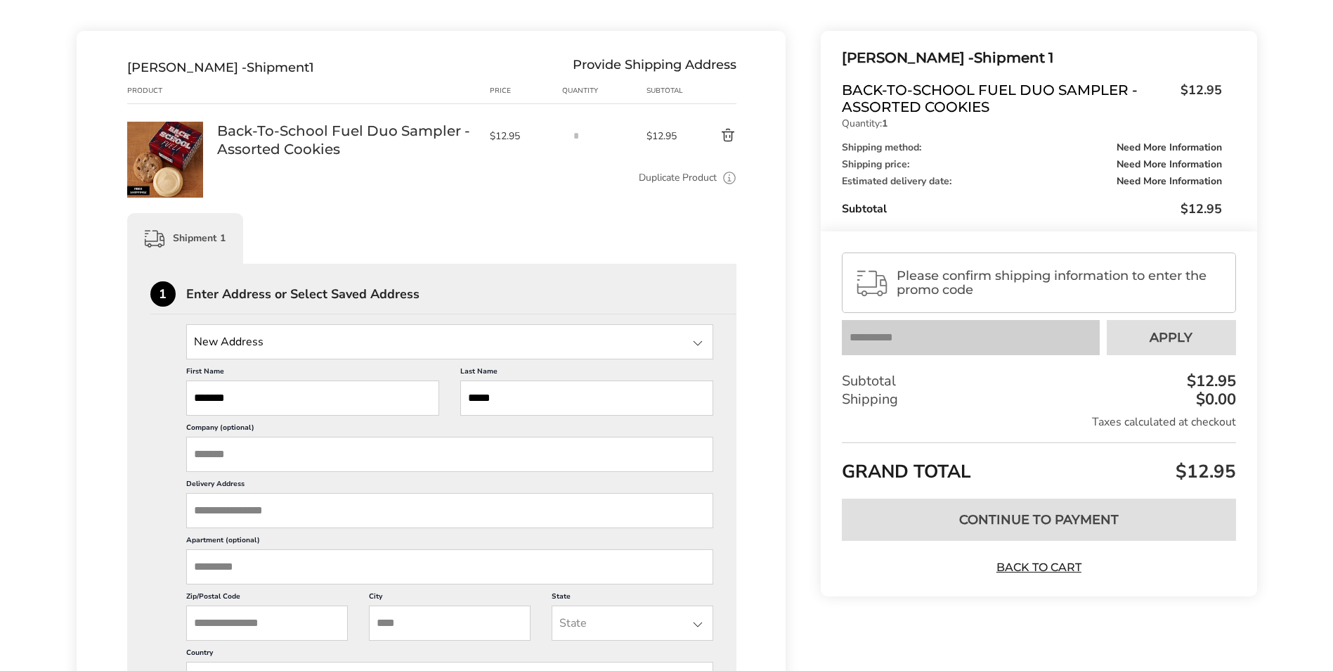
click at [236, 459] on input "Company (optional)" at bounding box center [450, 453] width 528 height 35
type input "**********"
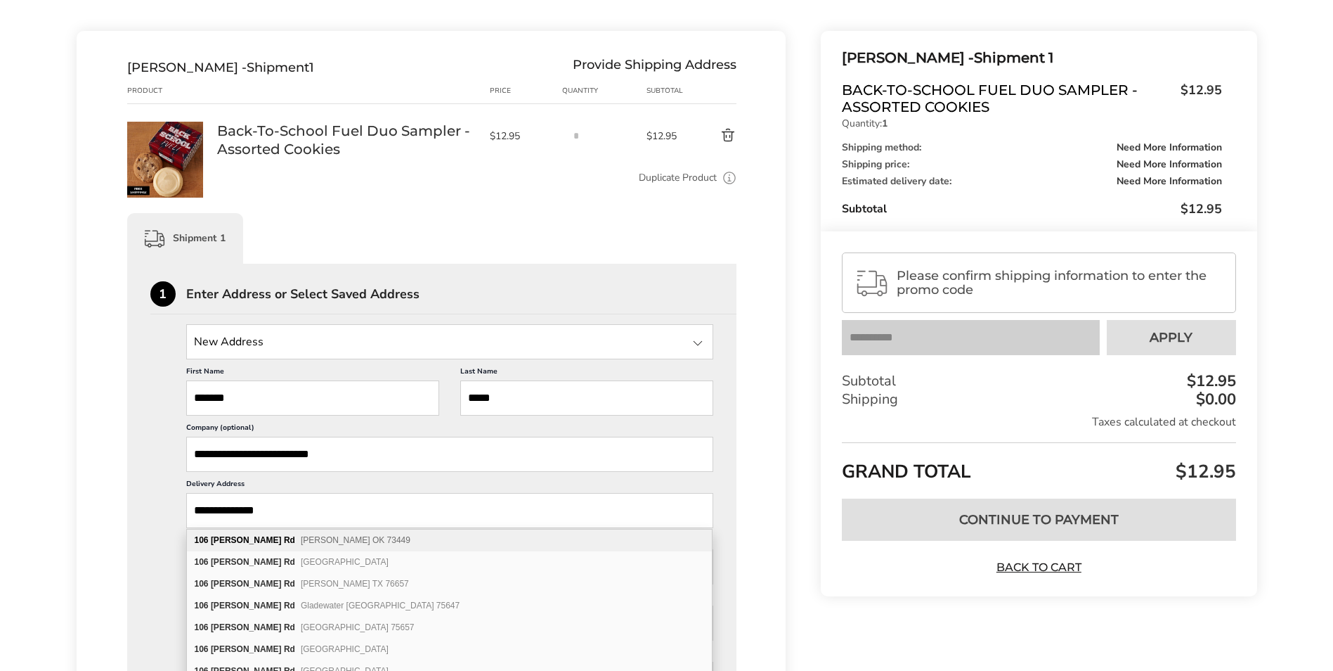
type input "**********"
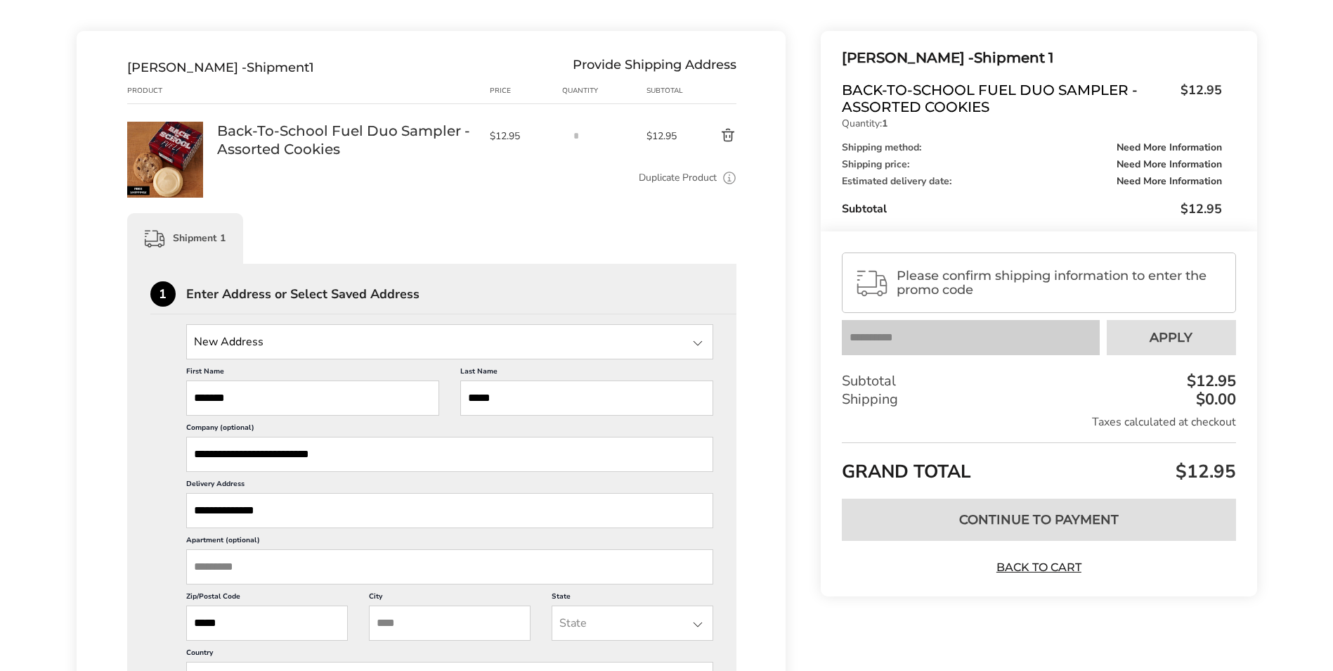
type input "*****"
type input "*********"
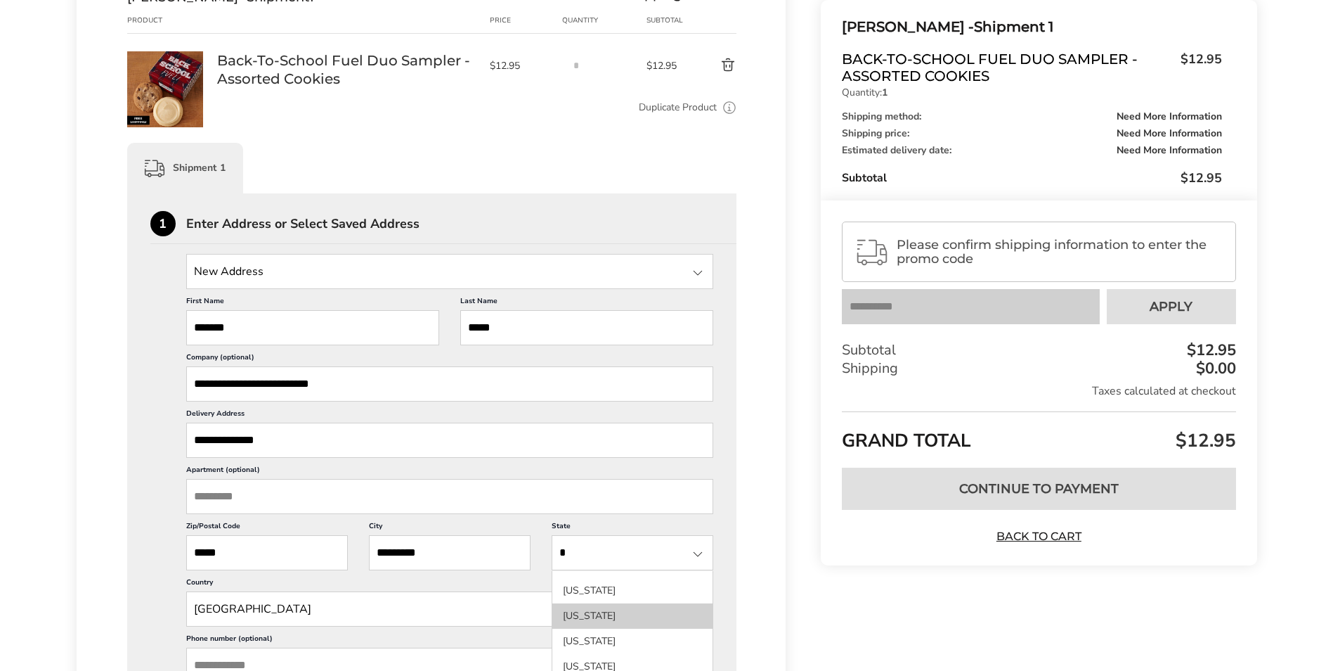
scroll to position [211, 0]
type input "*"
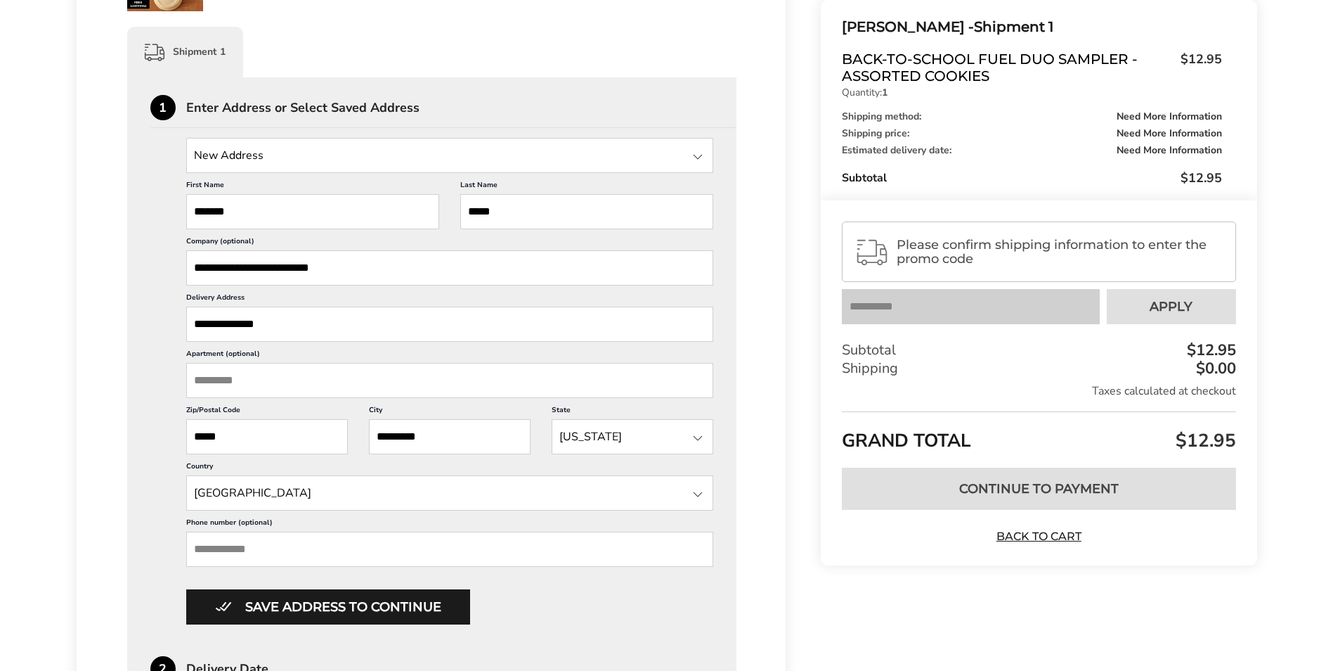
scroll to position [351, 0]
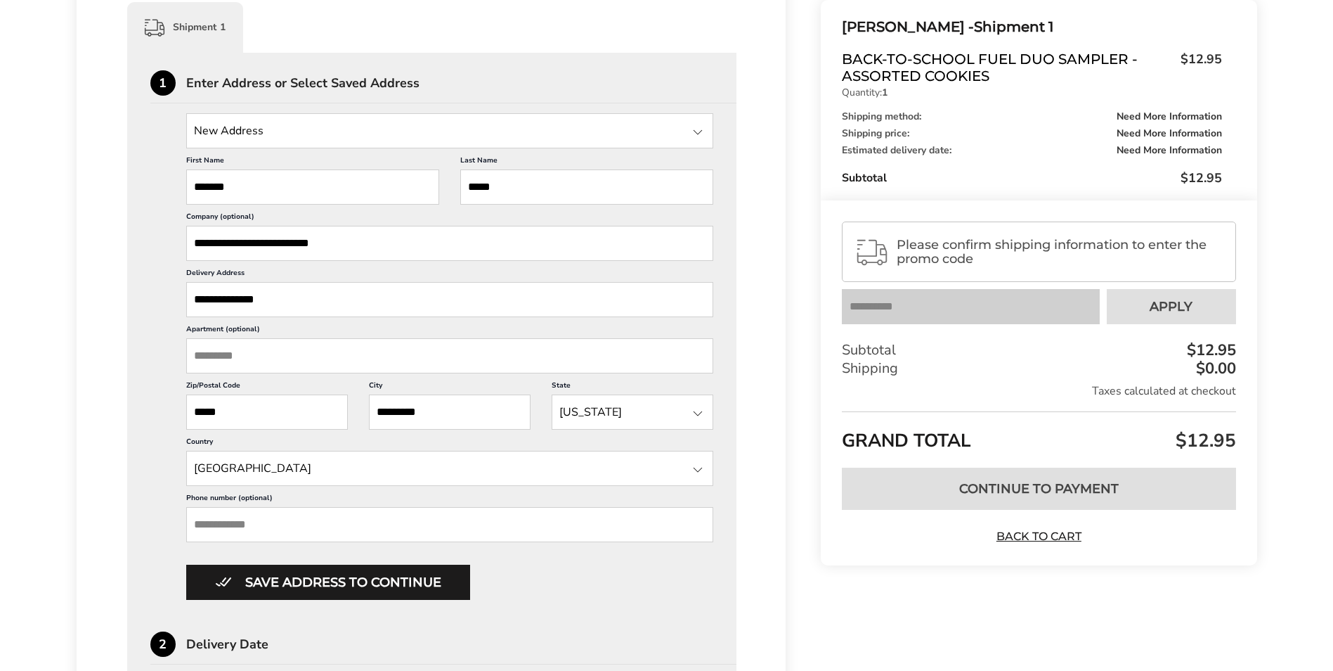
click at [240, 528] on input "Phone number (optional)" at bounding box center [450, 524] width 528 height 35
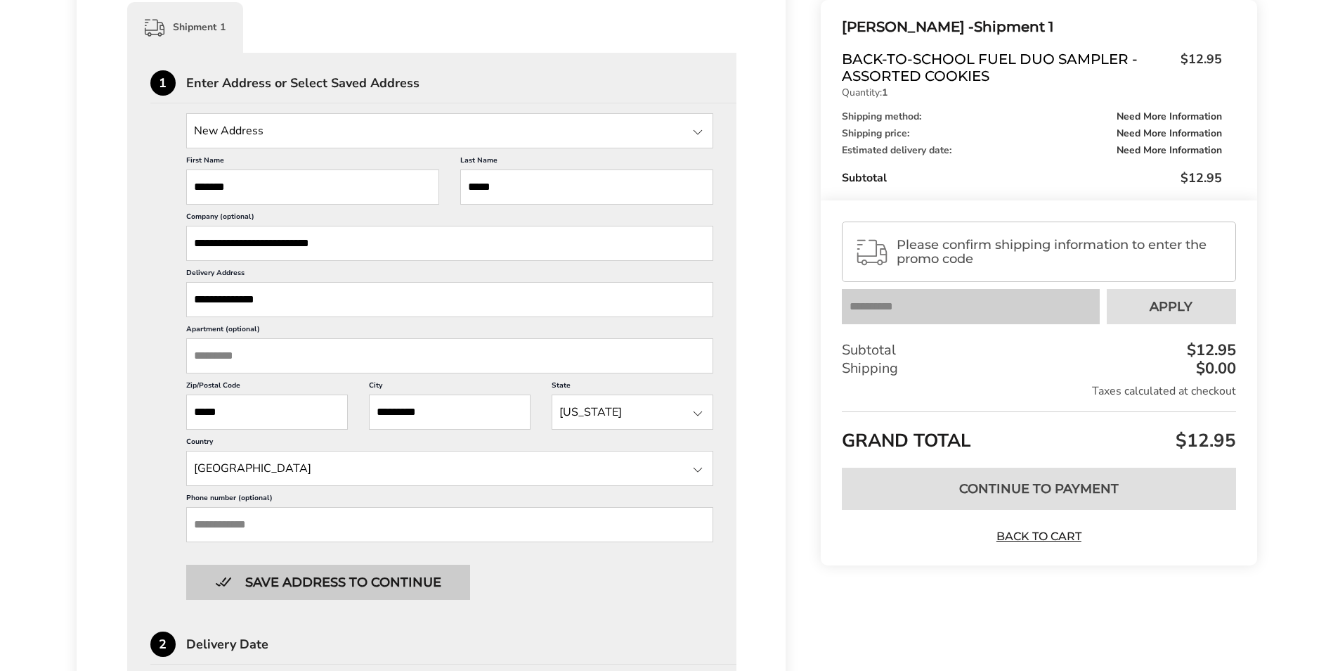
click at [321, 584] on button "Save address to continue" at bounding box center [328, 581] width 284 height 35
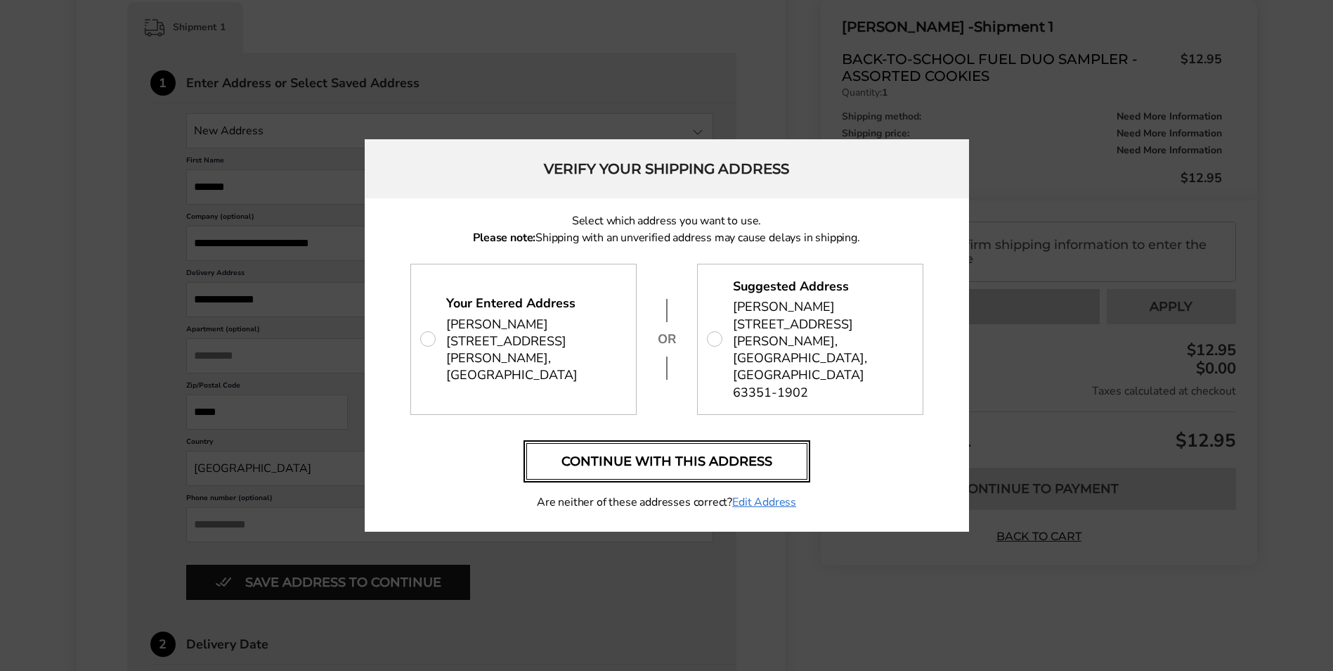
click at [664, 444] on button "Continue with this address" at bounding box center [666, 461] width 281 height 37
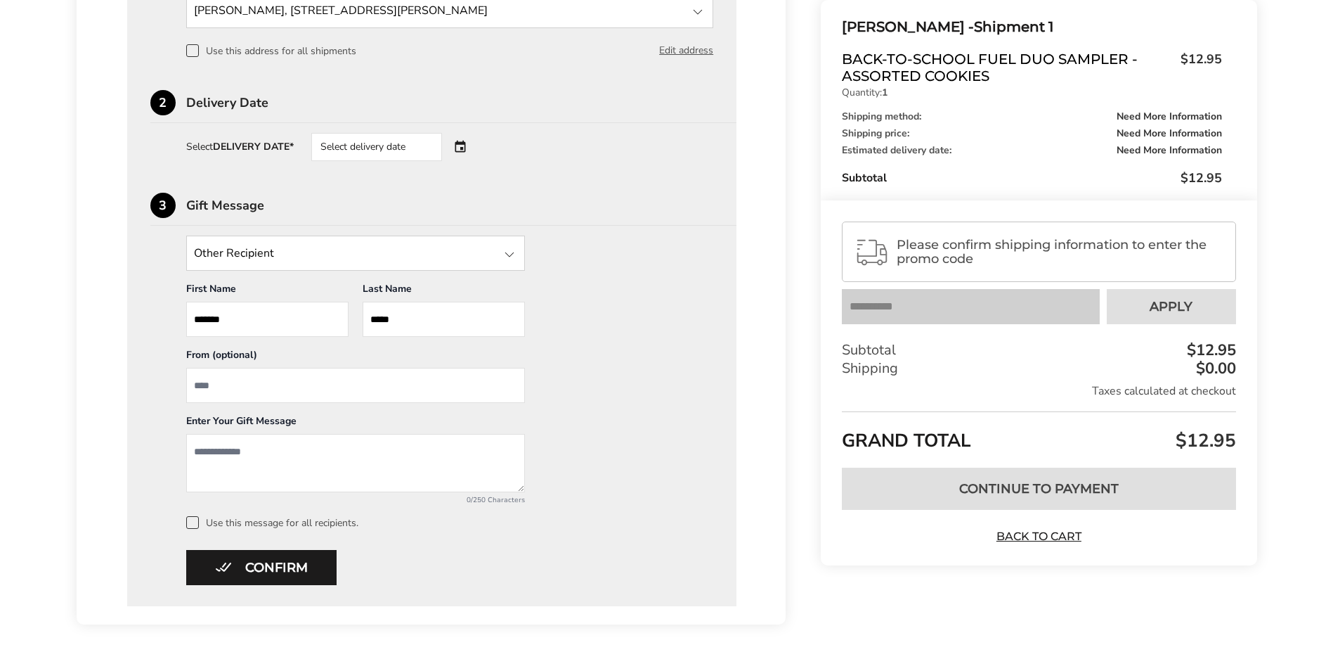
scroll to position [446, 0]
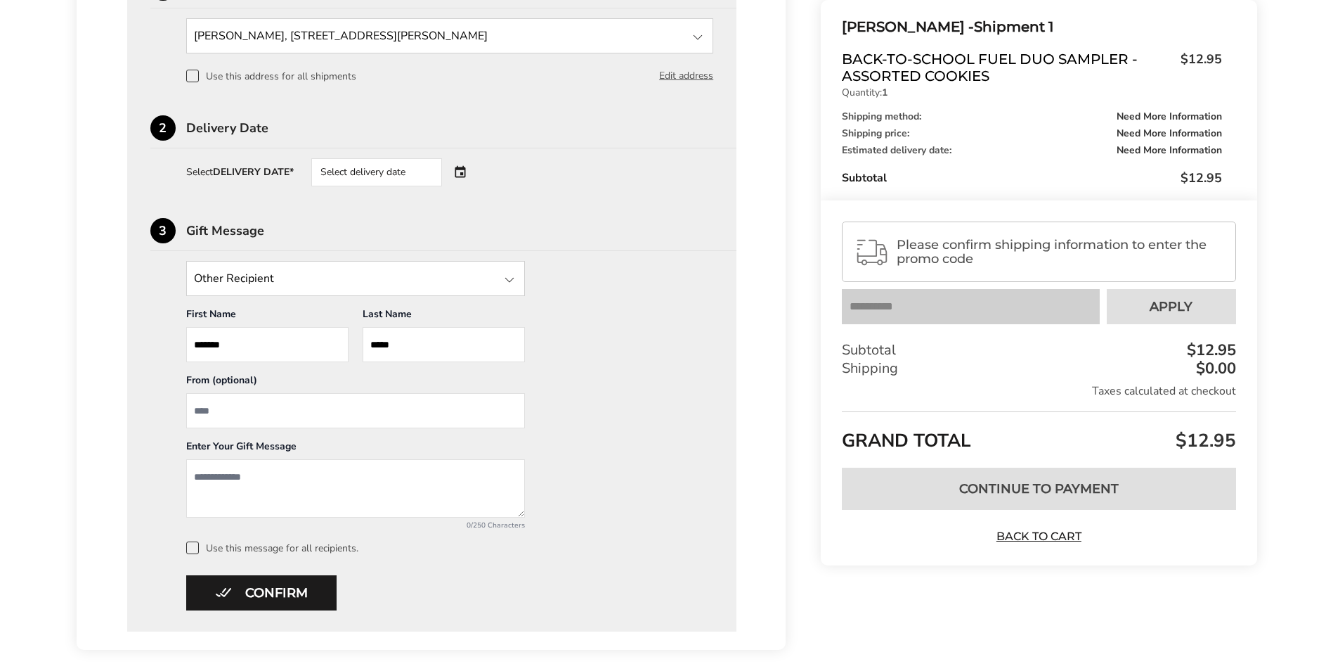
click at [234, 406] on input "From" at bounding box center [355, 410] width 339 height 35
type input "***"
type textarea "*"
type textarea "**********"
click at [467, 167] on div "Select delivery date" at bounding box center [396, 172] width 170 height 28
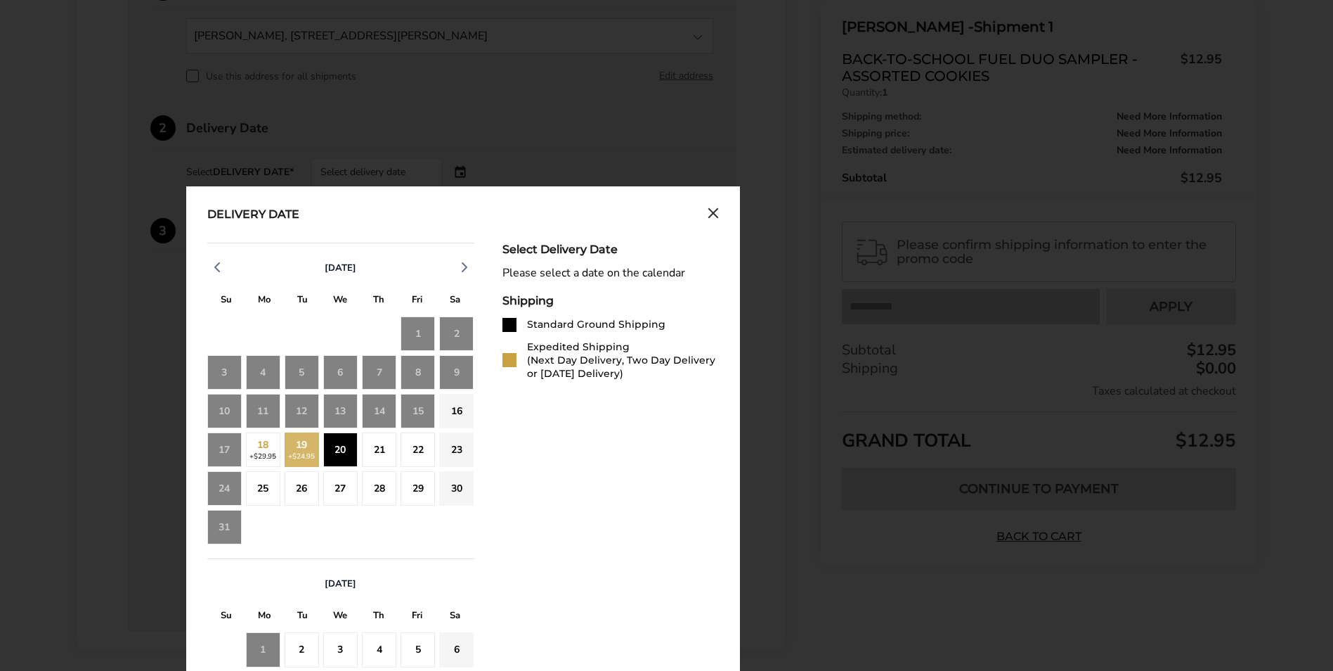
click at [344, 446] on div "20" at bounding box center [340, 449] width 34 height 34
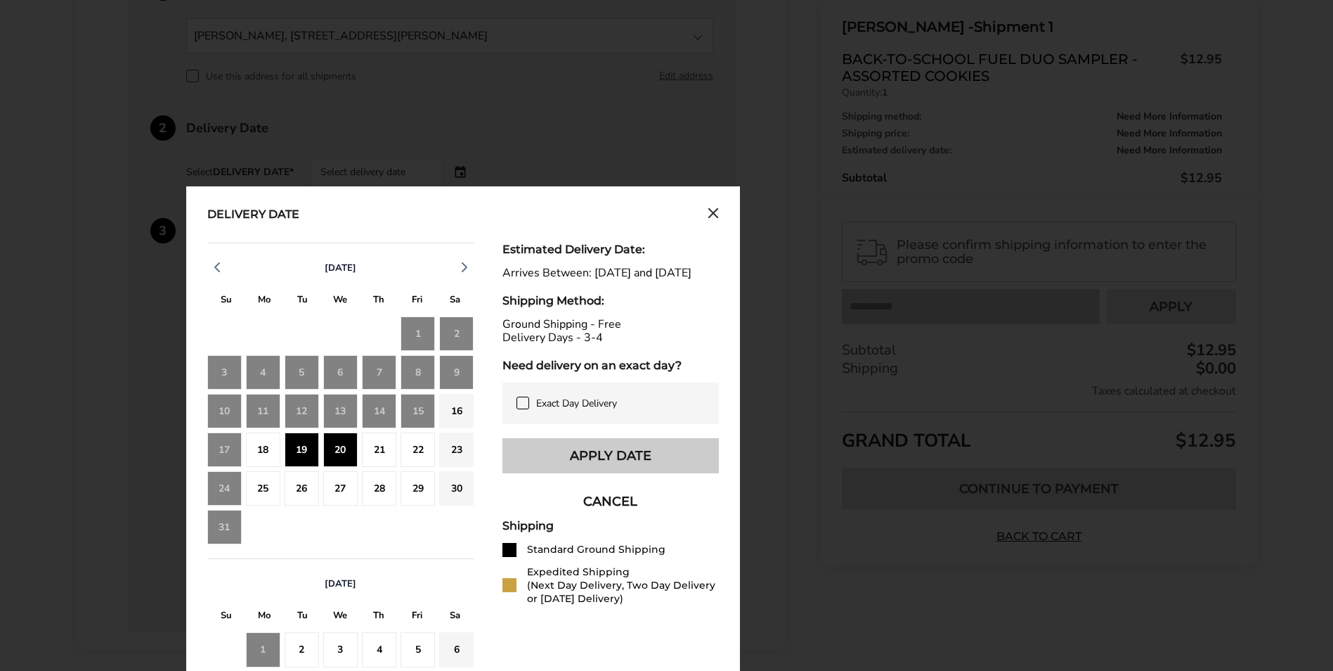
click at [597, 473] on button "Apply Date" at bounding box center [611, 455] width 216 height 35
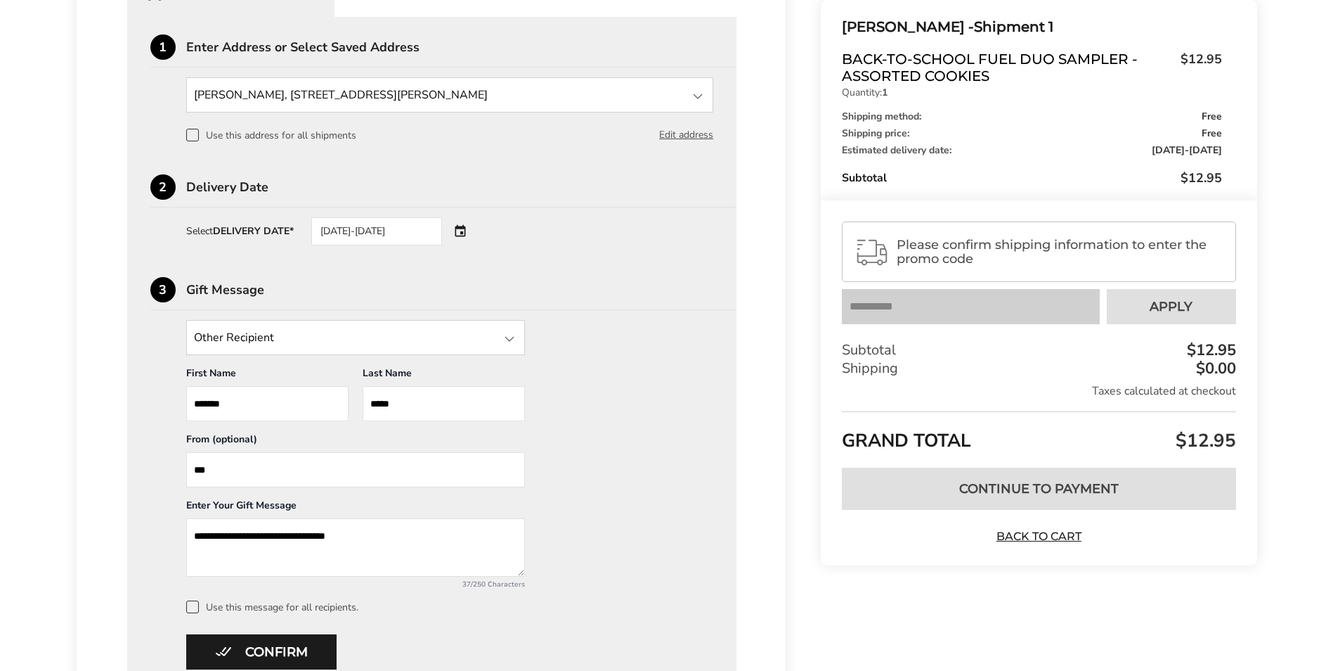
scroll to position [517, 0]
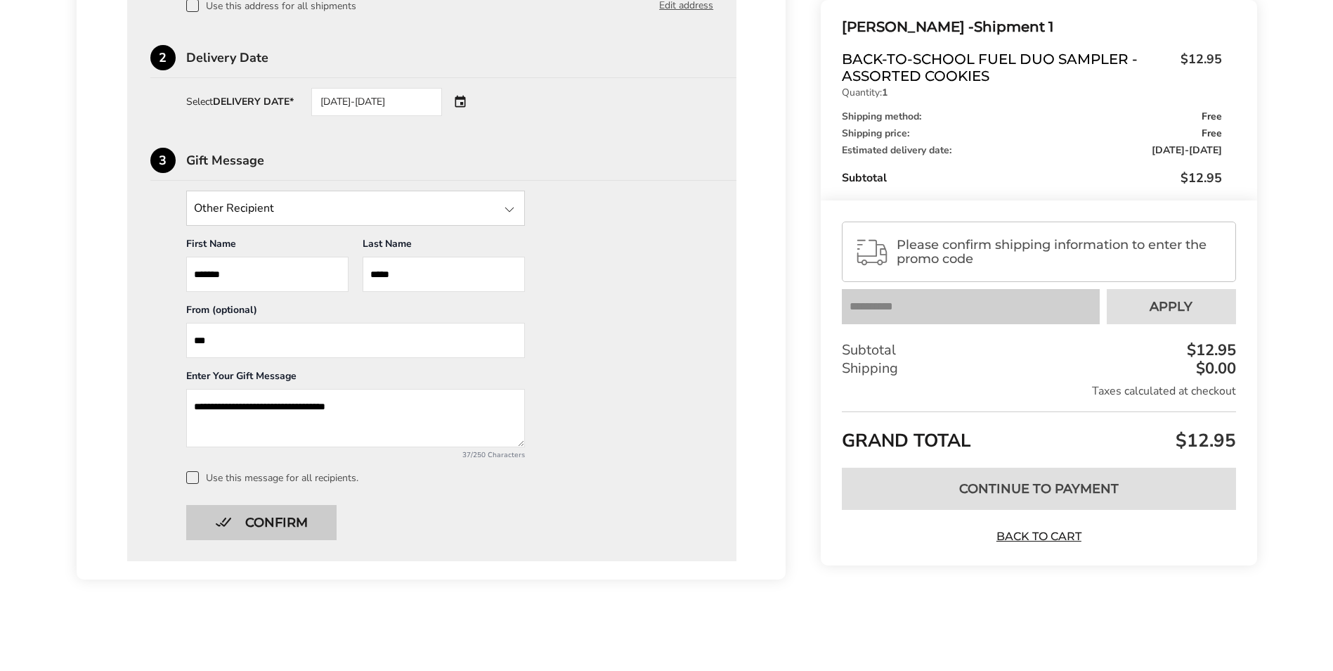
click at [228, 524] on button "Confirm" at bounding box center [261, 522] width 150 height 35
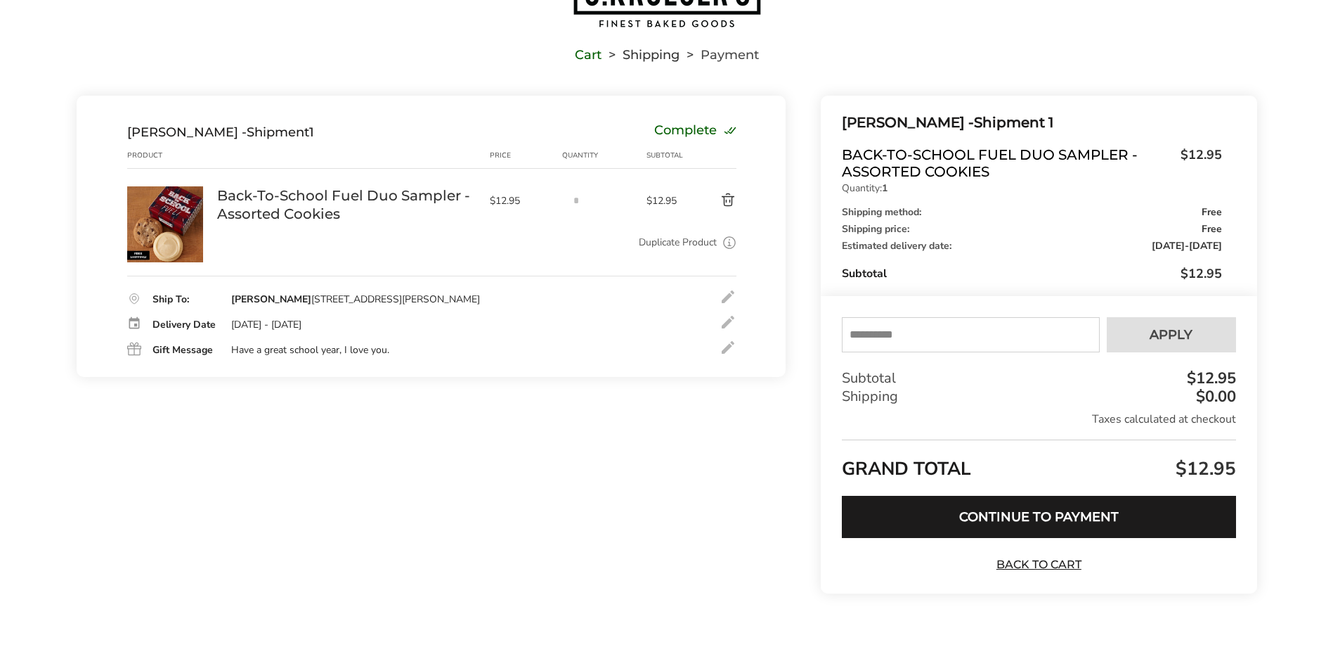
scroll to position [76, 0]
click at [1037, 509] on button "Continue to Payment" at bounding box center [1039, 517] width 394 height 42
